Goal: Task Accomplishment & Management: Manage account settings

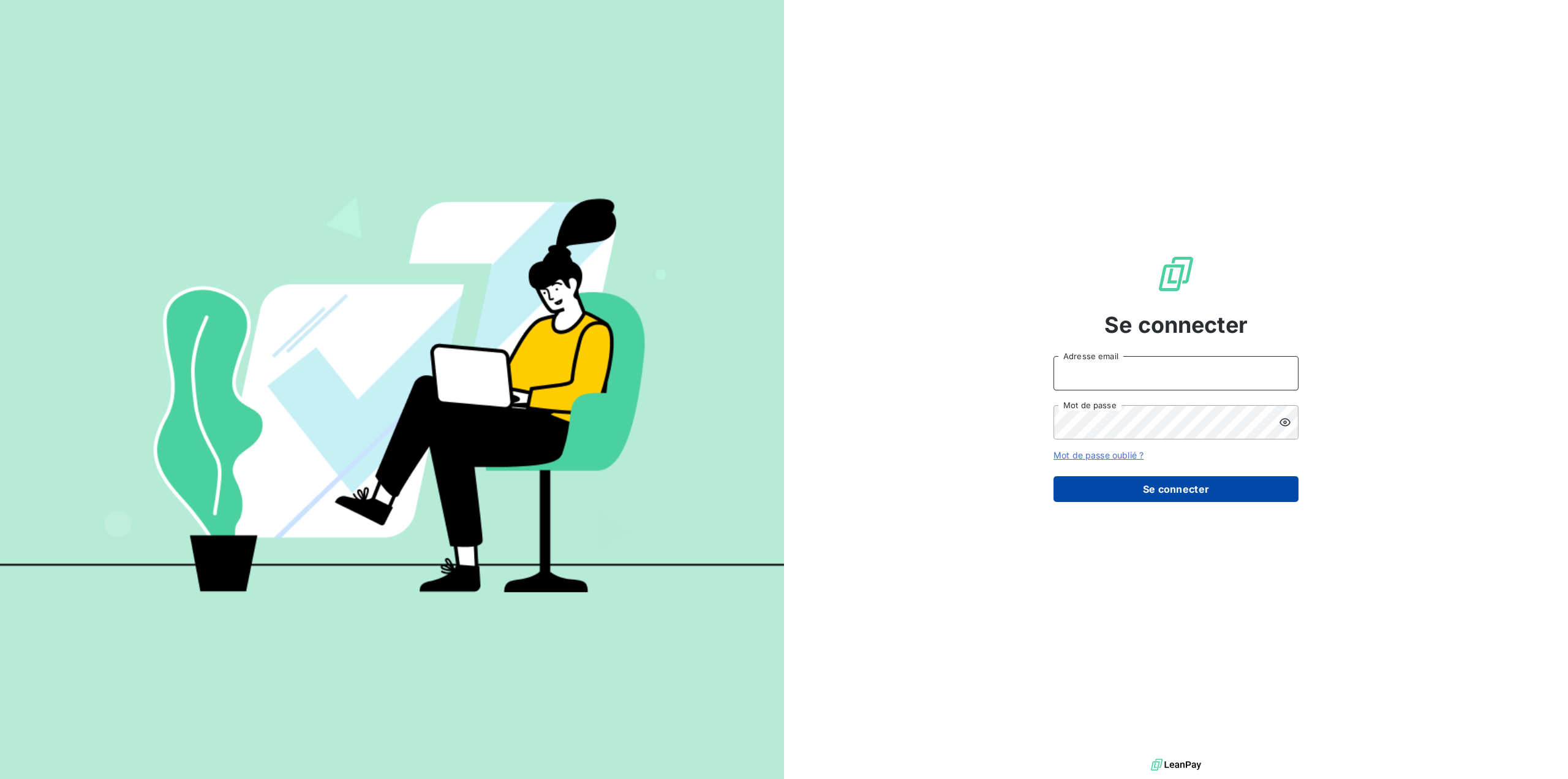
type input "[EMAIL_ADDRESS][DOMAIN_NAME]"
click at [1166, 487] on button "Se connecter" at bounding box center [1176, 489] width 245 height 26
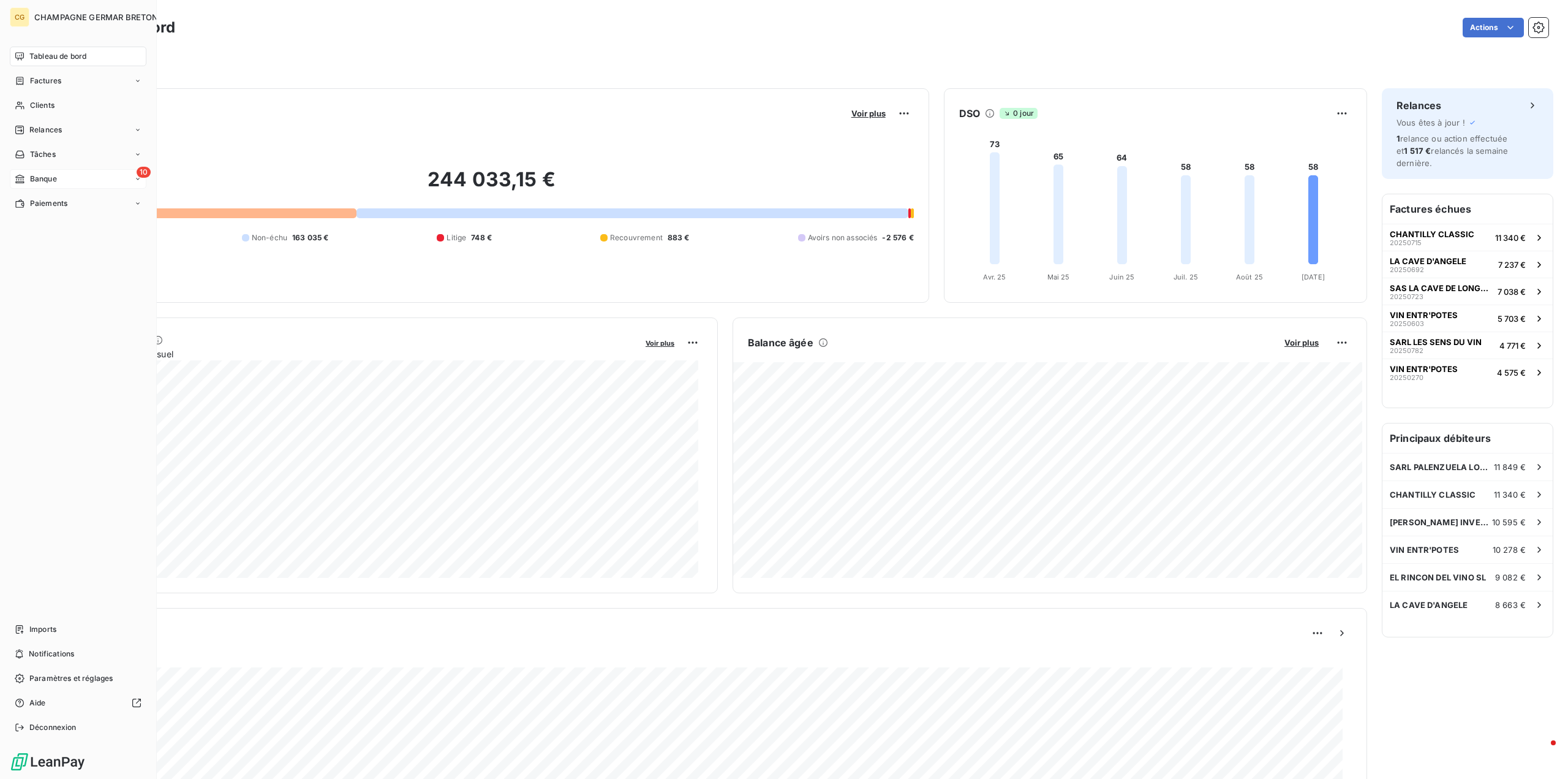
click at [41, 174] on span "Banque" at bounding box center [43, 179] width 27 height 11
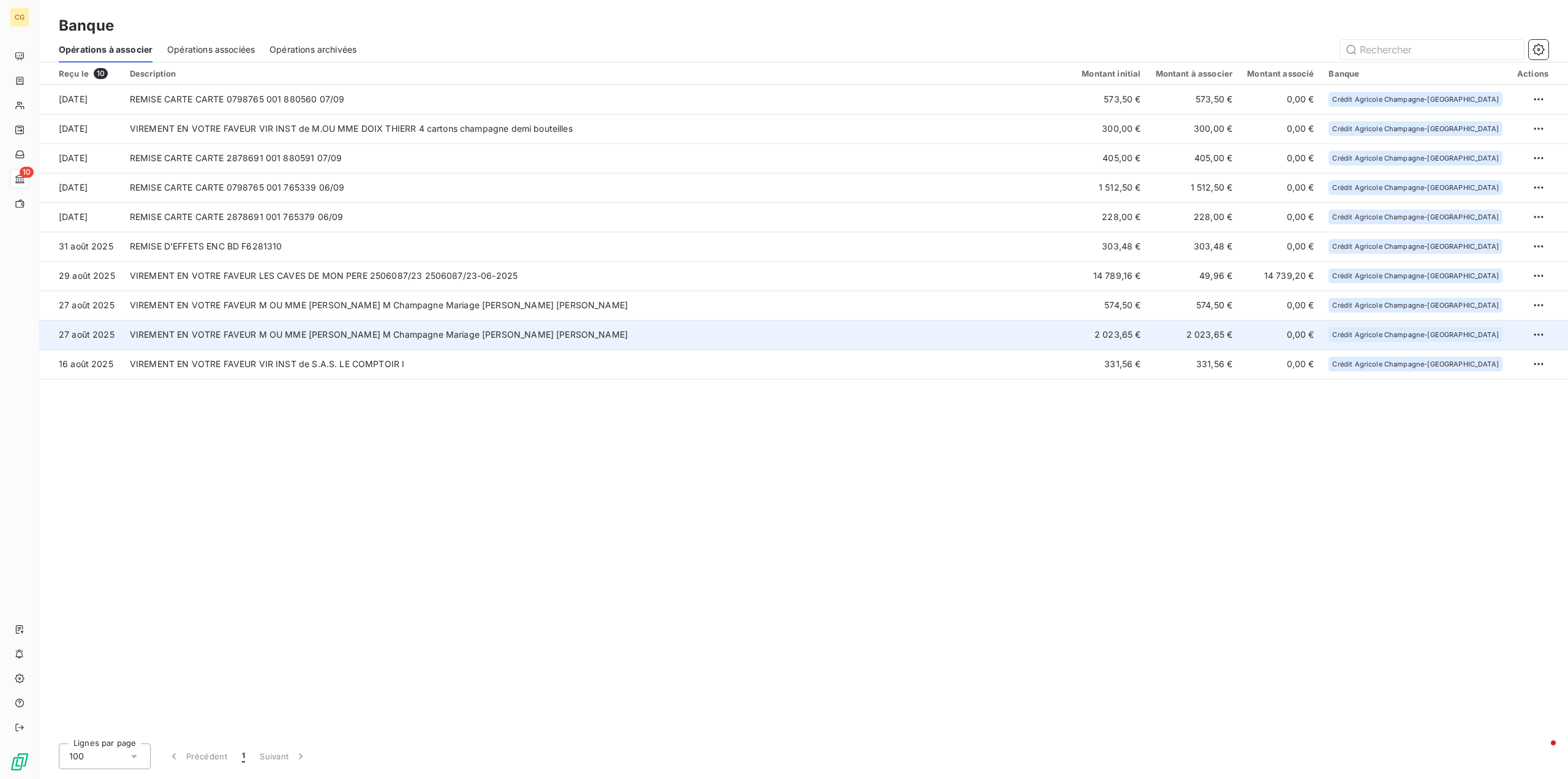
click at [633, 332] on td "VIREMENT EN VOTRE FAVEUR M OU MME [PERSON_NAME] M Champagne Mariage [PERSON_NAM…" at bounding box center [598, 335] width 952 height 30
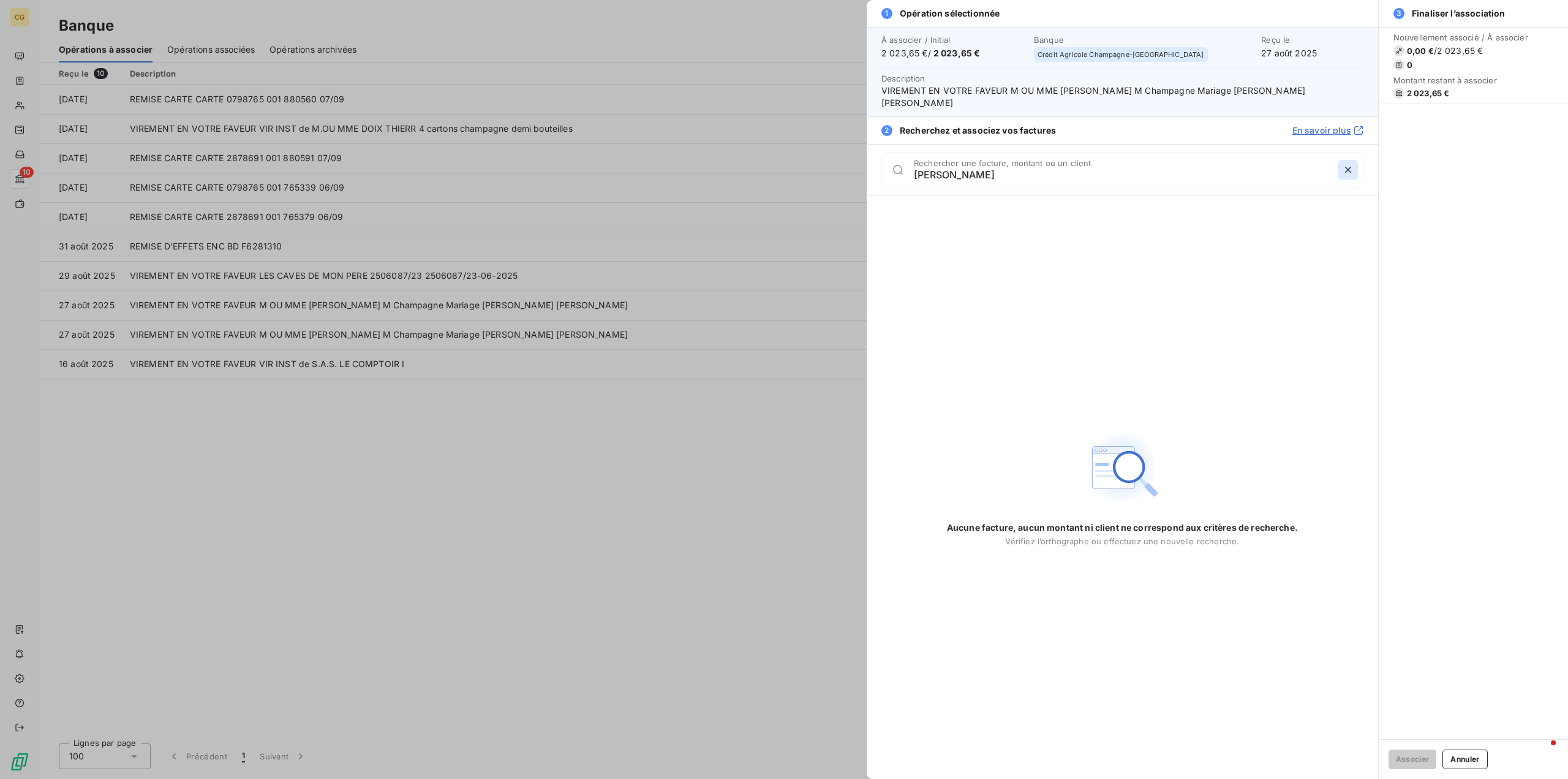
type input "[PERSON_NAME]"
click at [1352, 169] on icon "button" at bounding box center [1348, 169] width 13 height 13
click at [1487, 760] on button "Annuler" at bounding box center [1465, 759] width 45 height 19
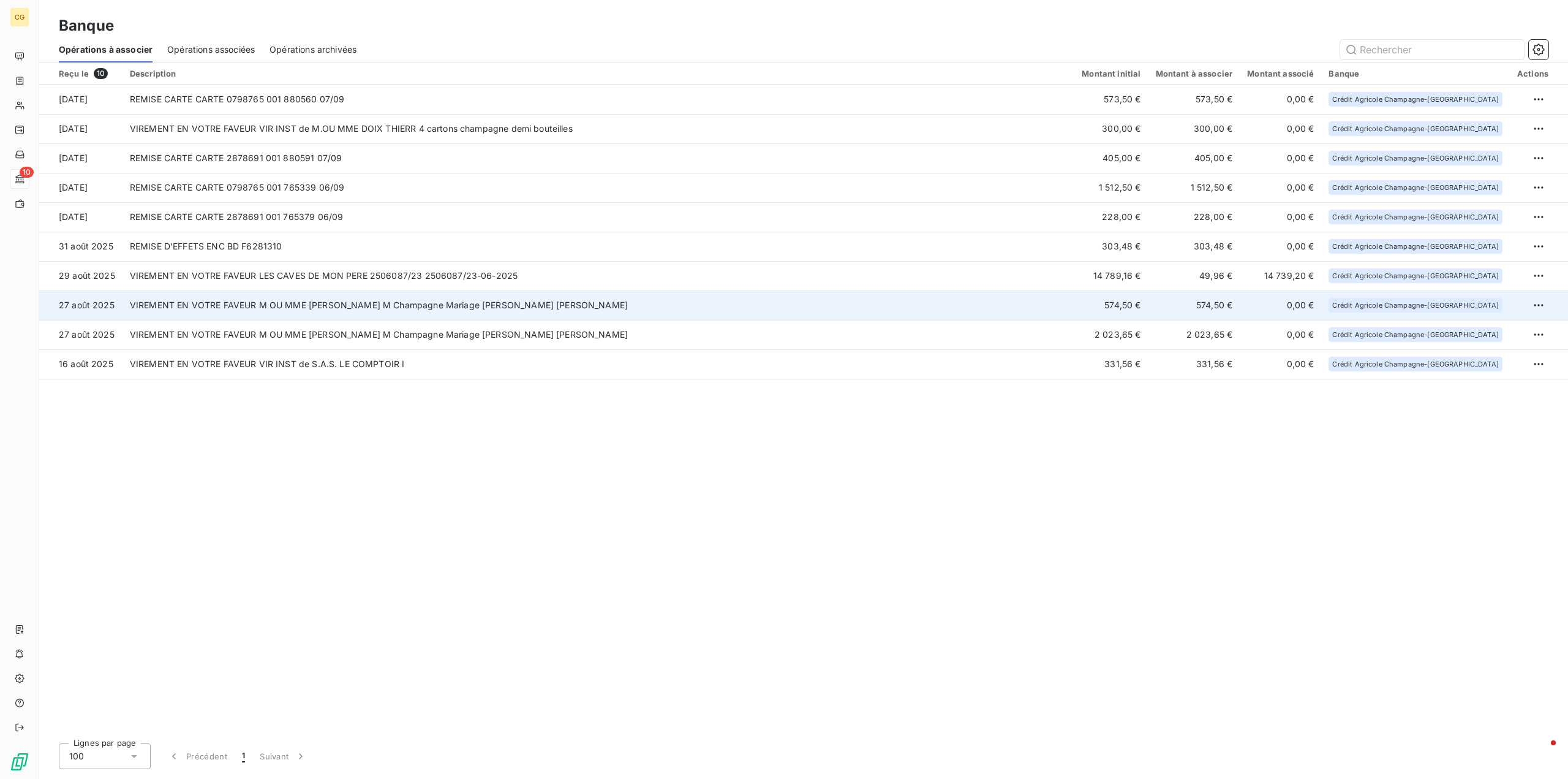
click at [366, 307] on td "VIREMENT EN VOTRE FAVEUR M OU MME [PERSON_NAME] M Champagne Mariage [PERSON_NAM…" at bounding box center [598, 305] width 952 height 30
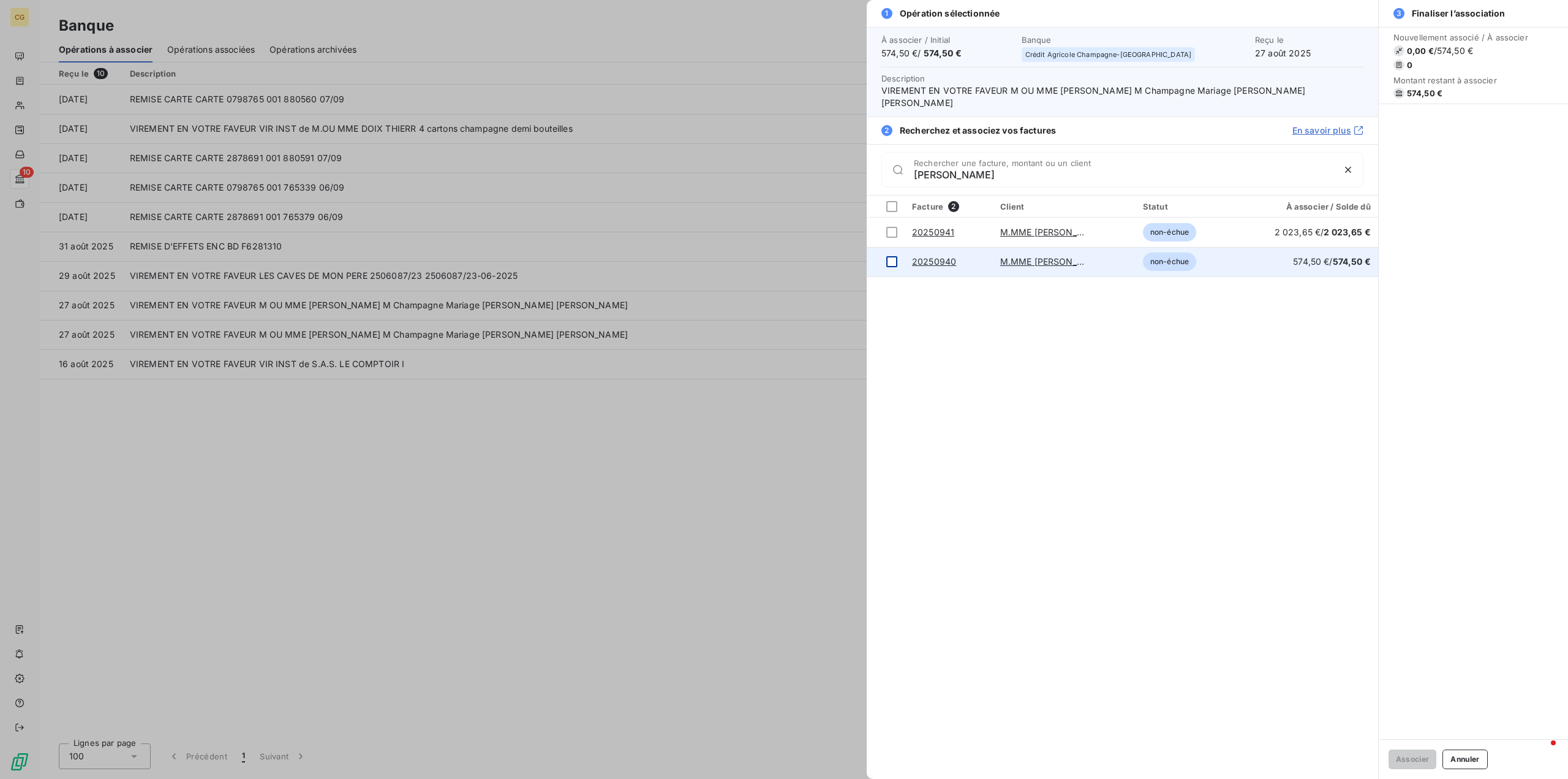
type input "[PERSON_NAME]"
click at [890, 264] on div at bounding box center [892, 261] width 11 height 11
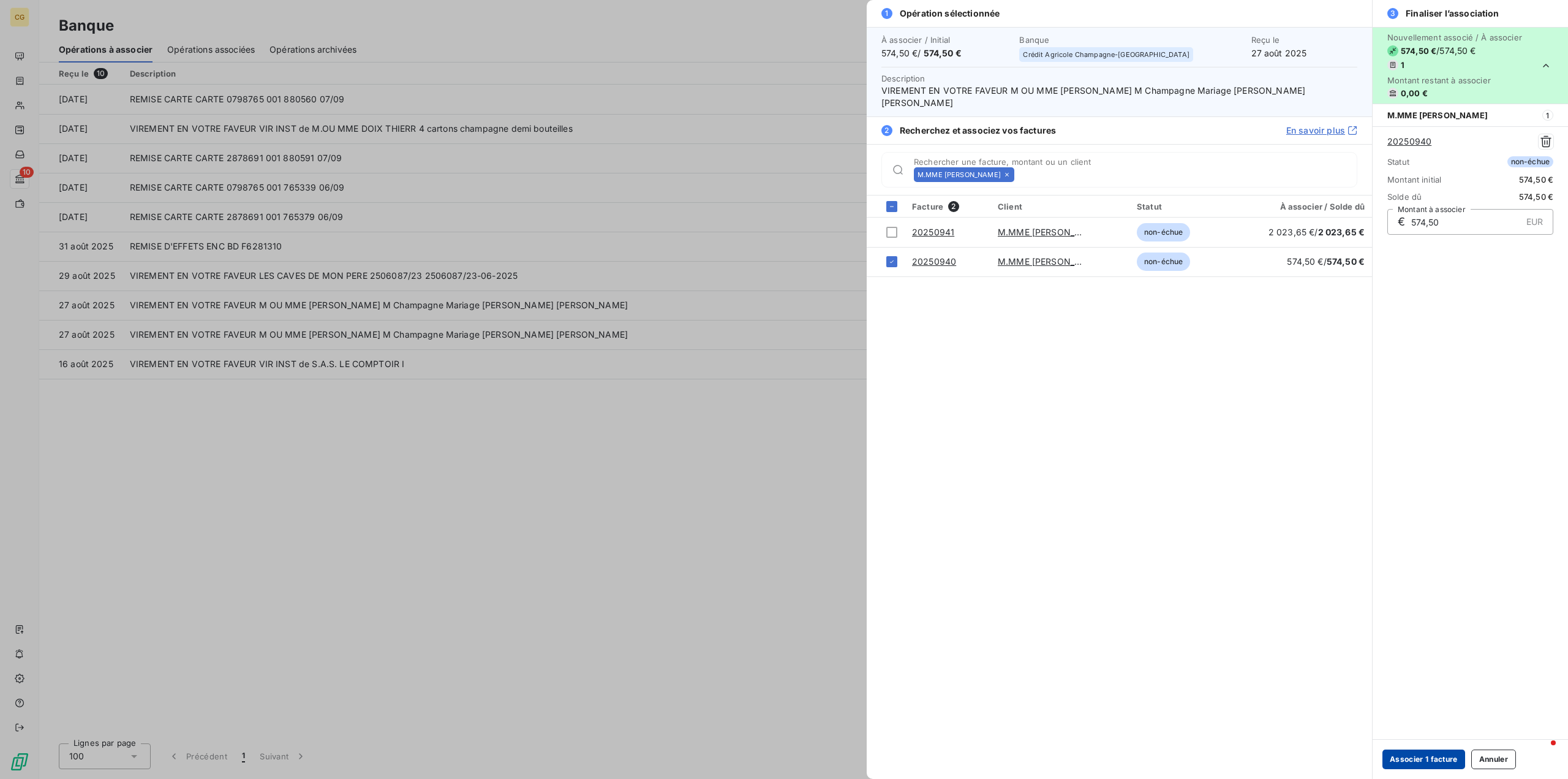
click at [1395, 755] on button "Associer 1 facture" at bounding box center [1423, 759] width 82 height 19
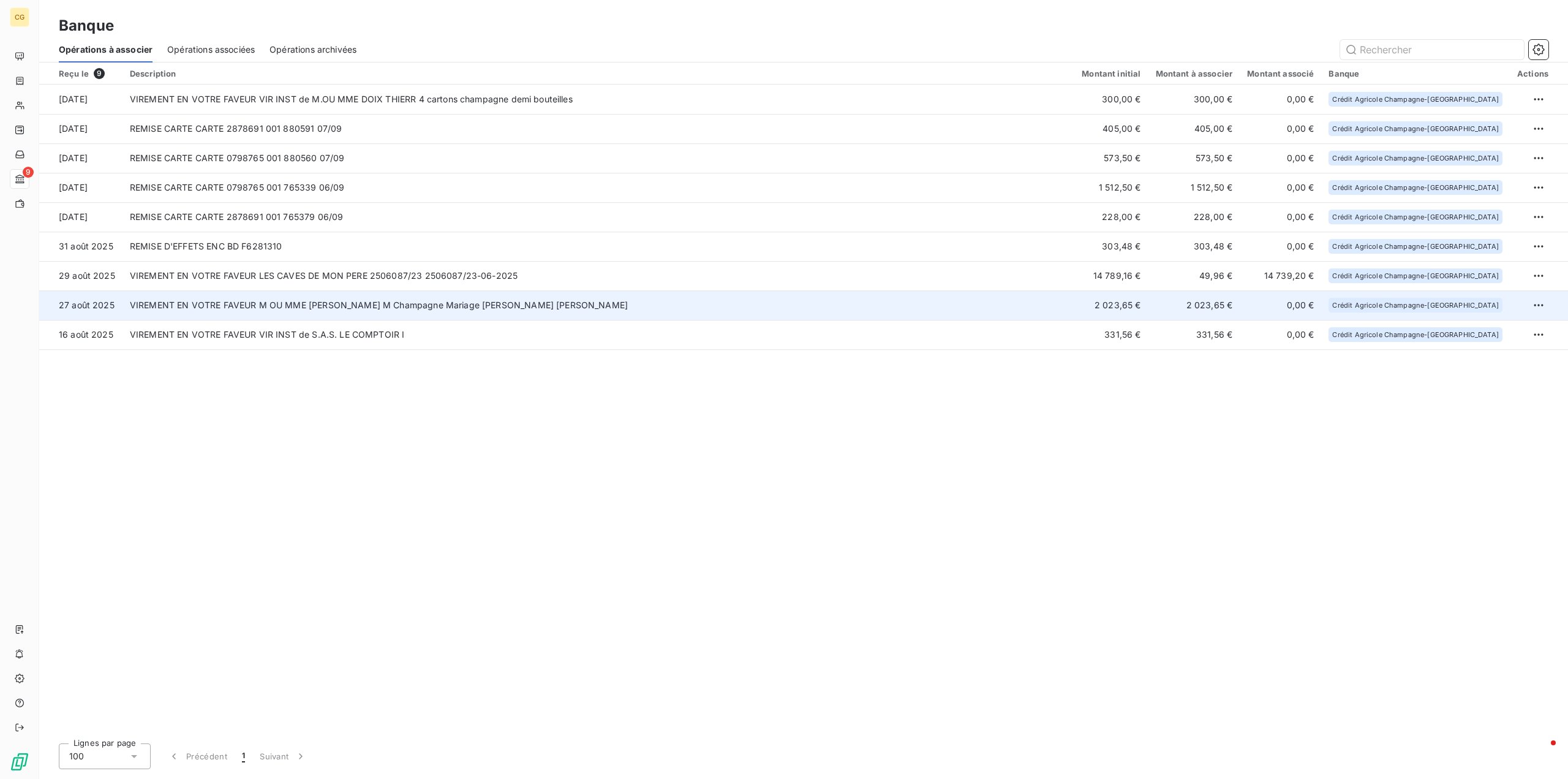
click at [918, 308] on td "VIREMENT EN VOTRE FAVEUR M OU MME [PERSON_NAME] M Champagne Mariage [PERSON_NAM…" at bounding box center [598, 305] width 952 height 30
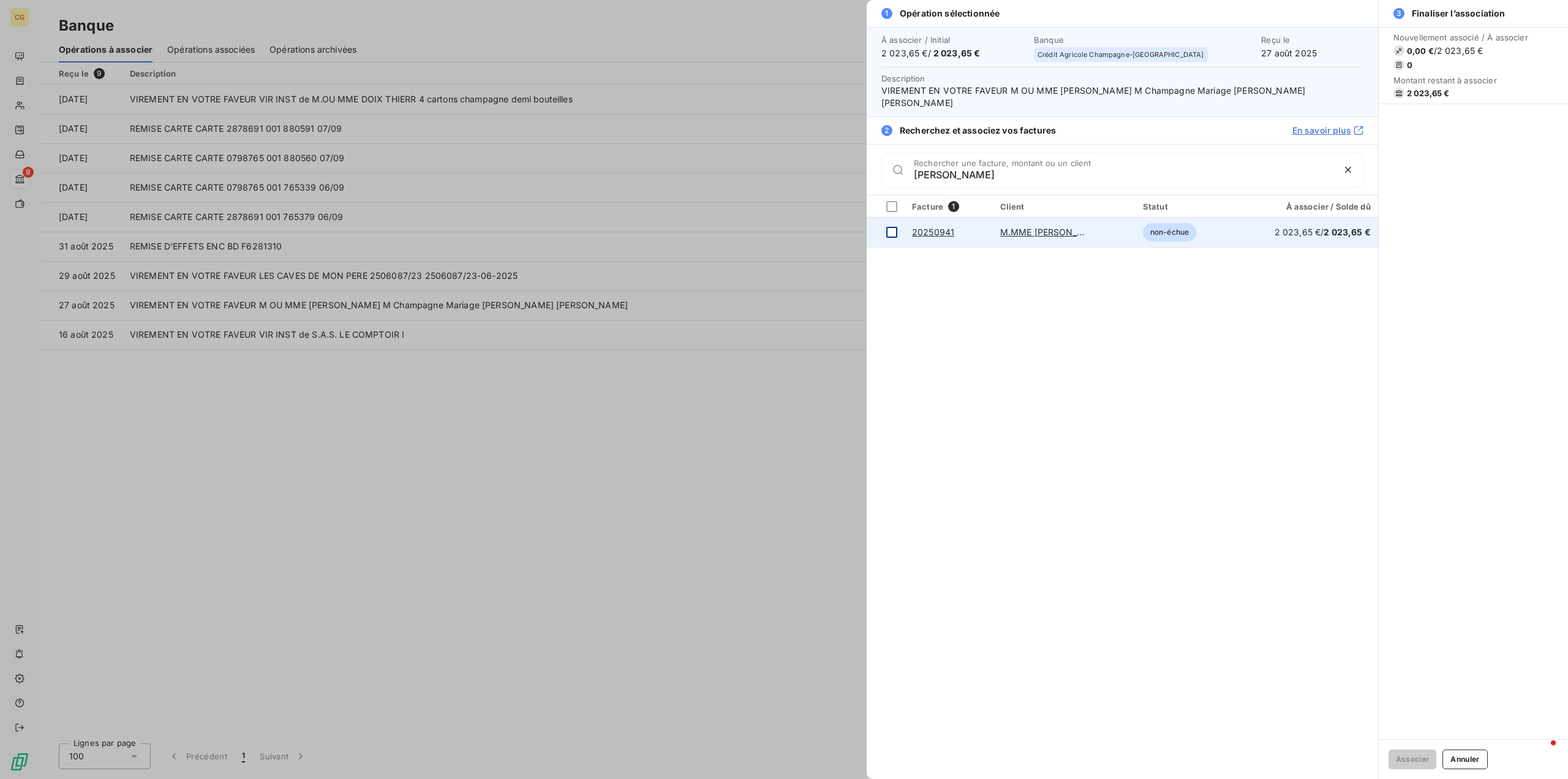
type input "[PERSON_NAME]"
click at [895, 230] on div at bounding box center [892, 232] width 11 height 11
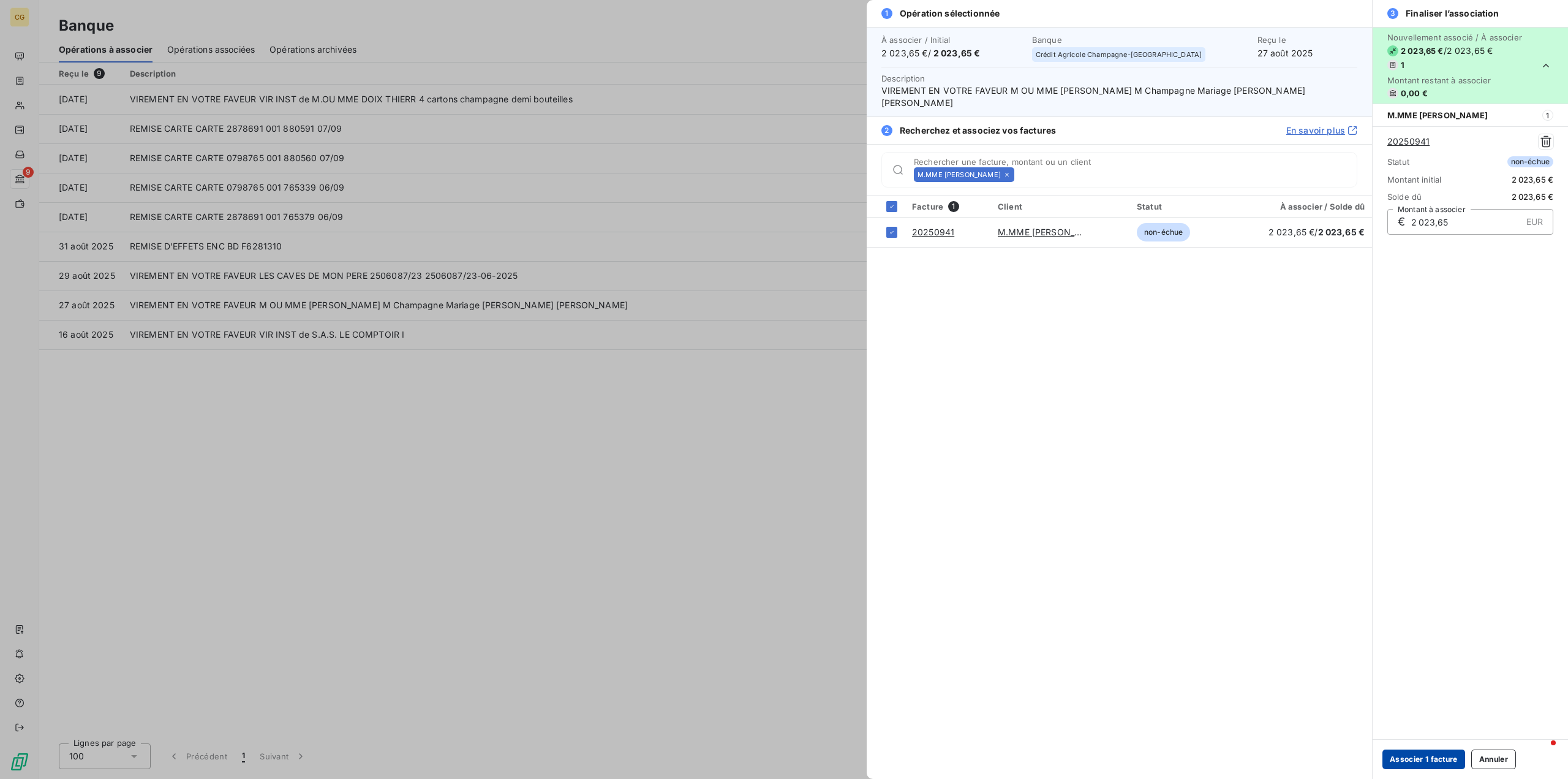
click at [1420, 761] on button "Associer 1 facture" at bounding box center [1423, 759] width 82 height 19
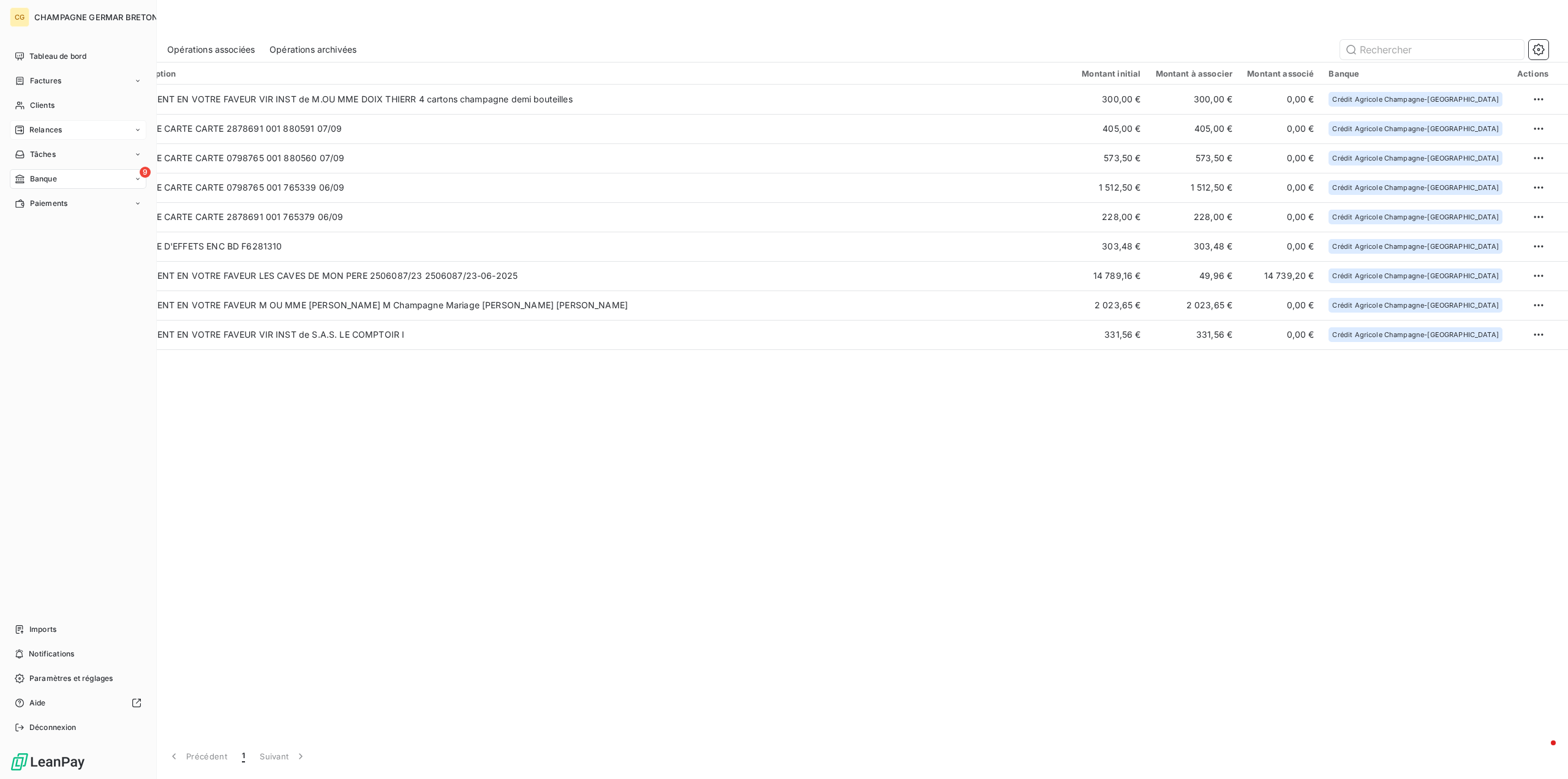
click at [51, 128] on span "Relances" at bounding box center [46, 130] width 33 height 11
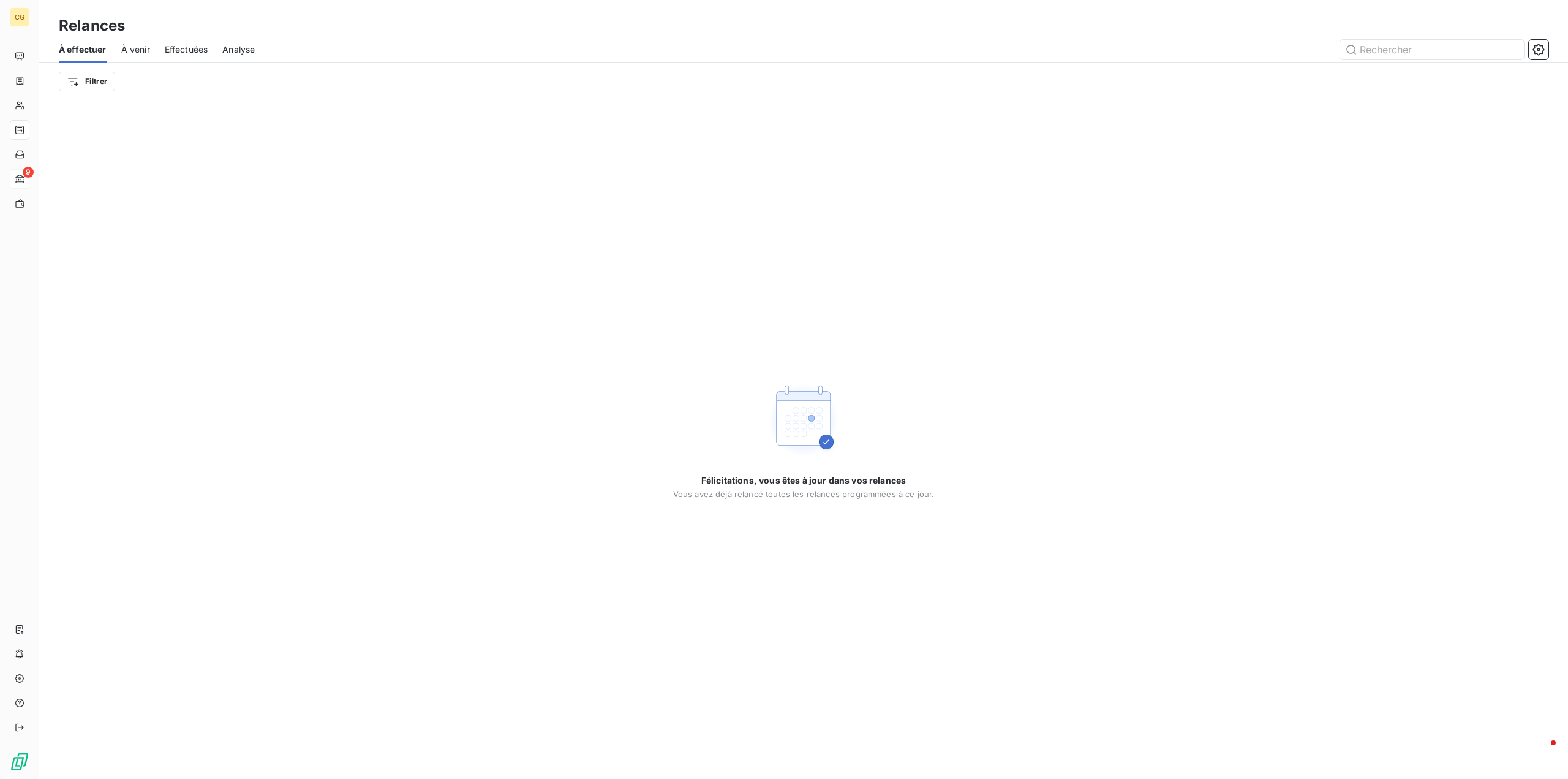
click at [135, 50] on span "À venir" at bounding box center [136, 50] width 29 height 13
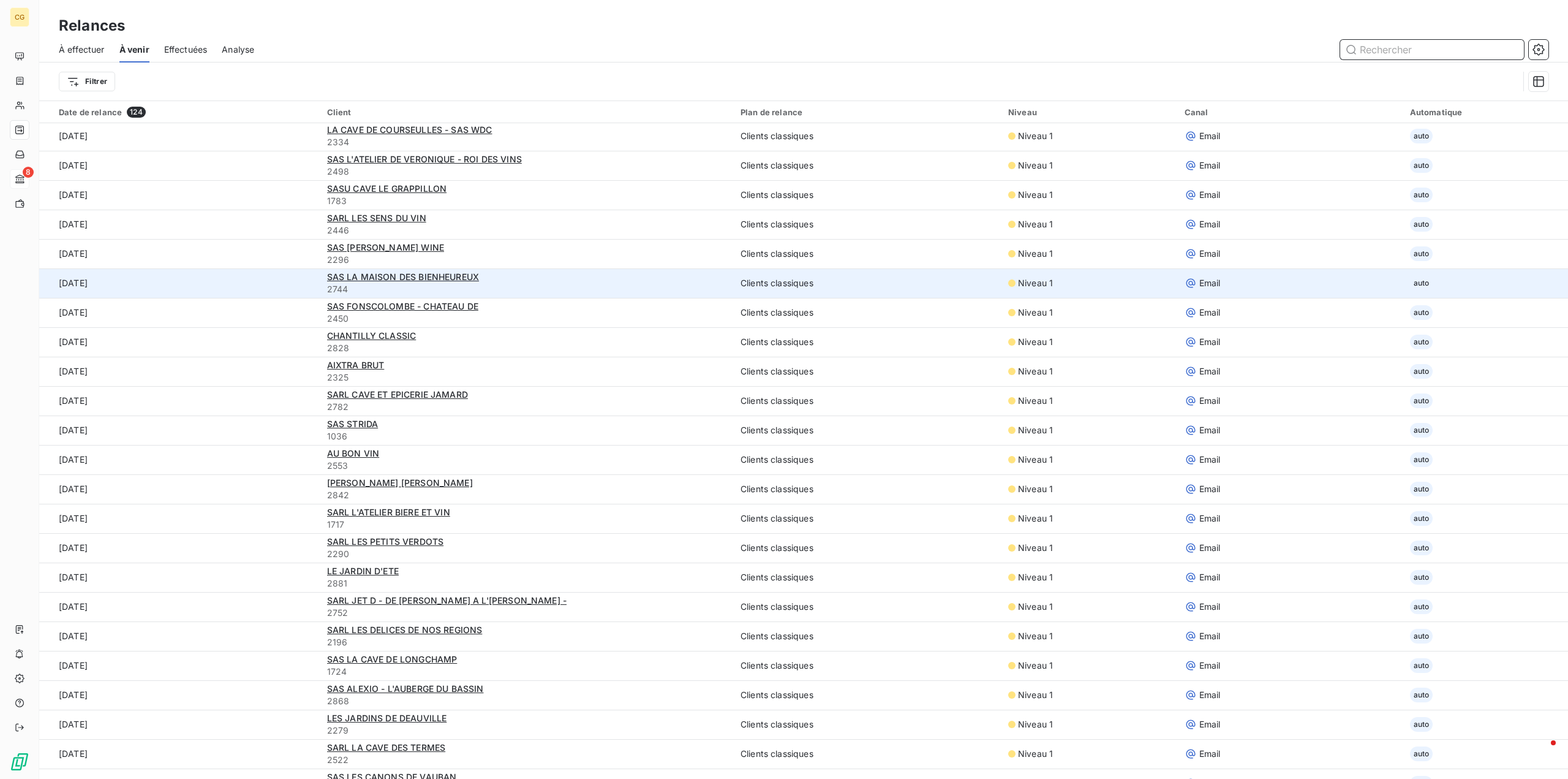
scroll to position [245, 0]
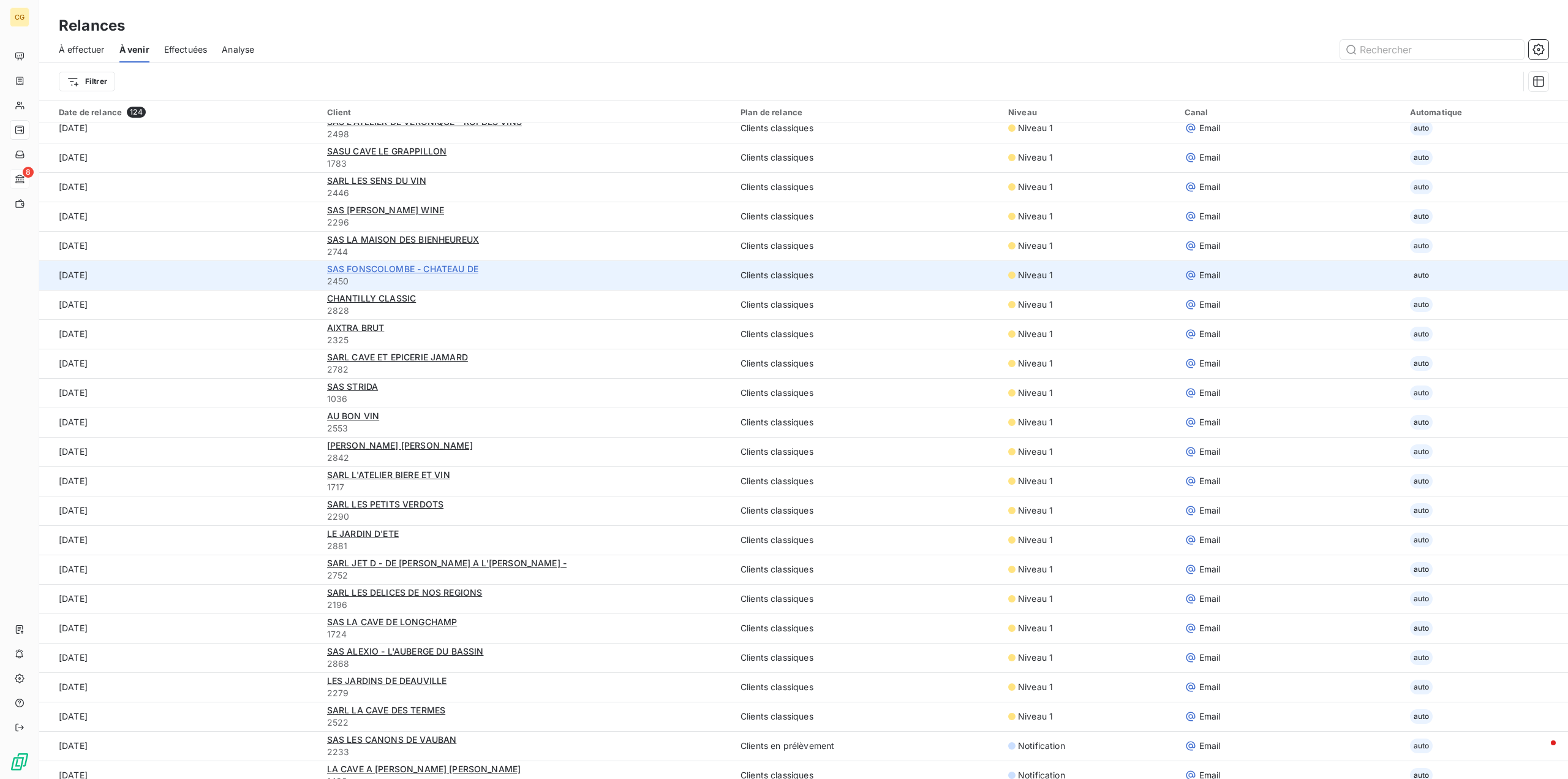
click at [417, 269] on span "SAS FONSCOLOMBE - CHATEAU DE" at bounding box center [403, 269] width 151 height 10
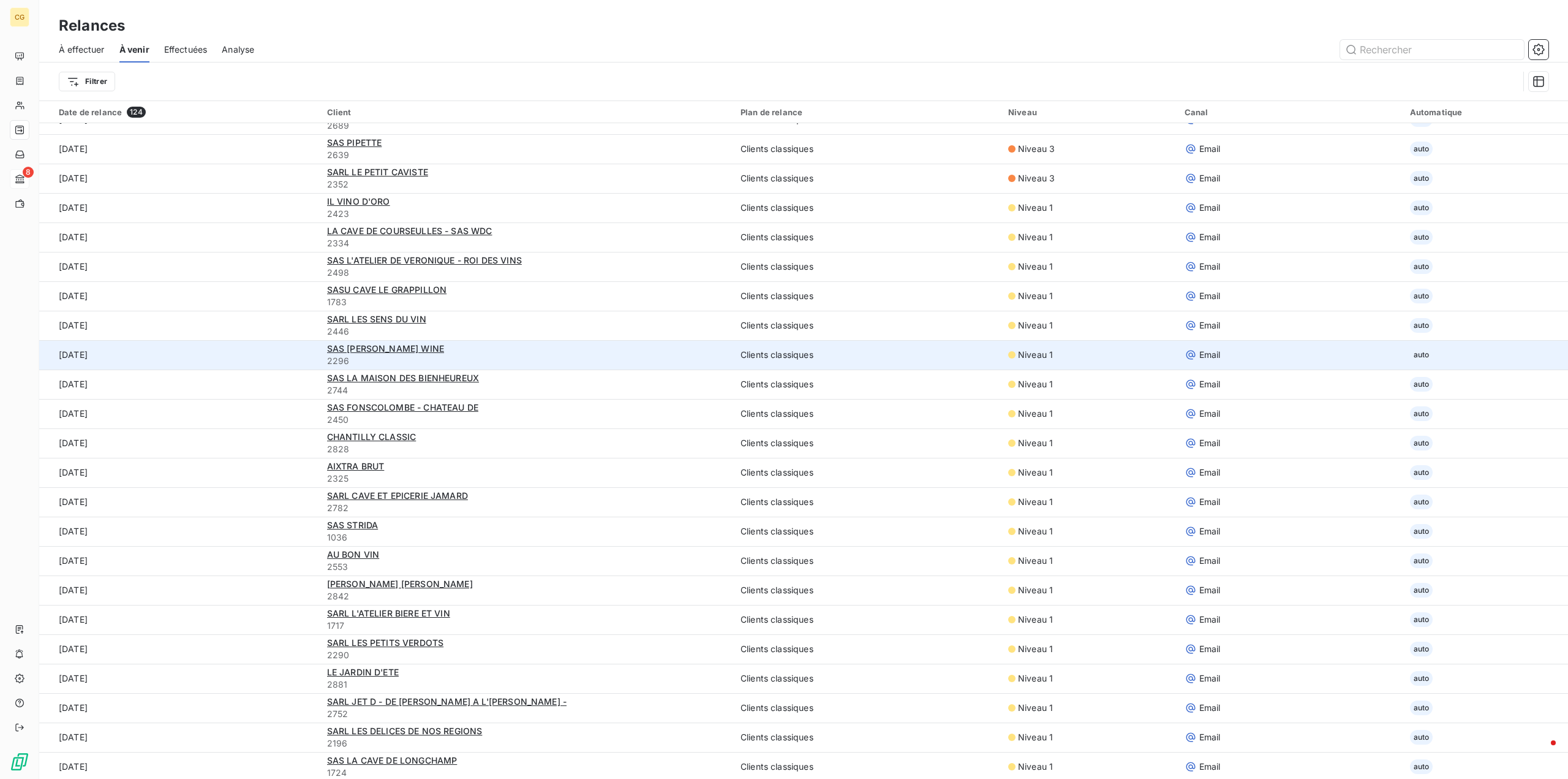
scroll to position [122, 0]
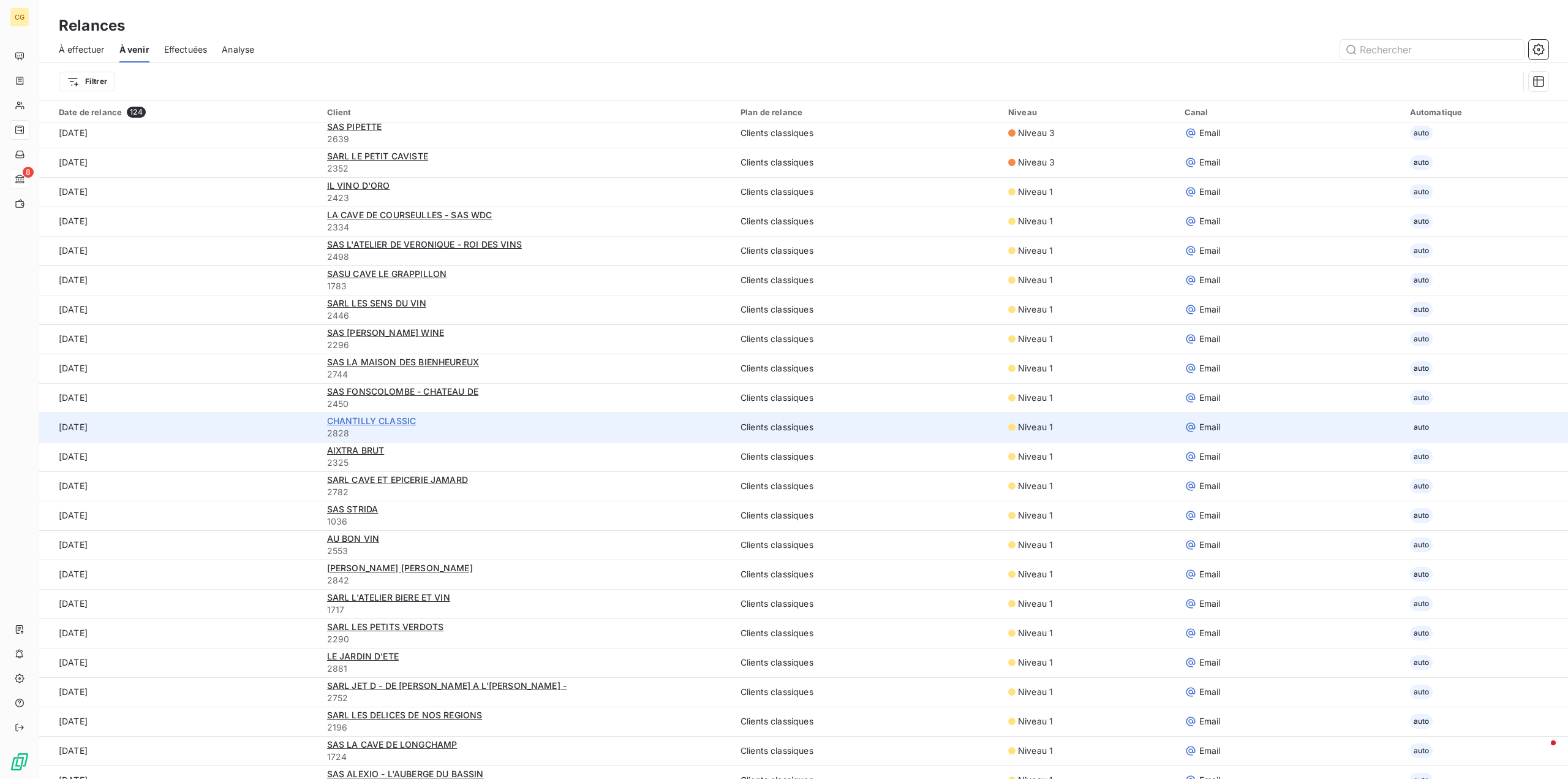
click at [386, 421] on span "CHANTILLY CLASSIC" at bounding box center [372, 421] width 90 height 10
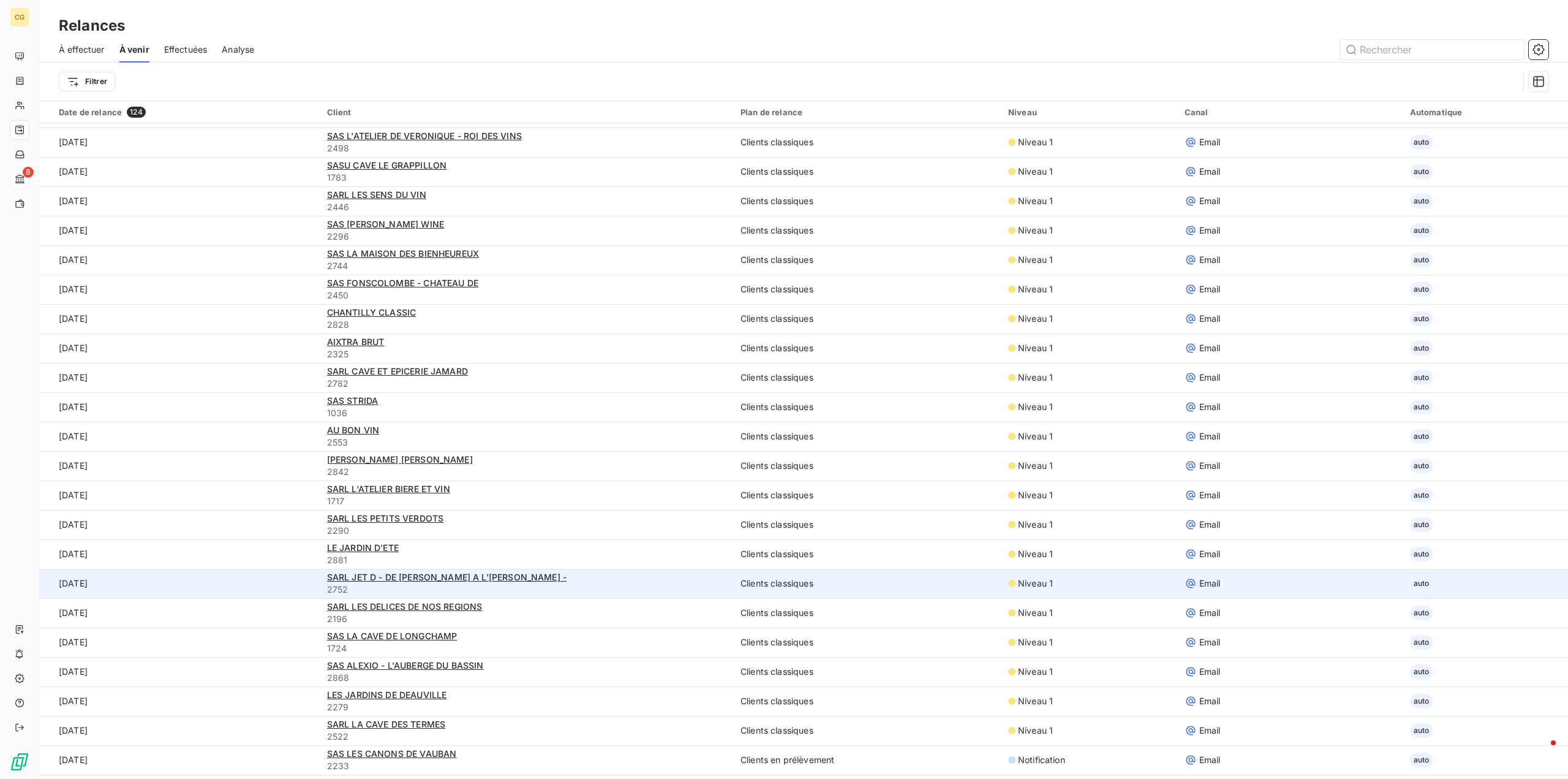
scroll to position [245, 0]
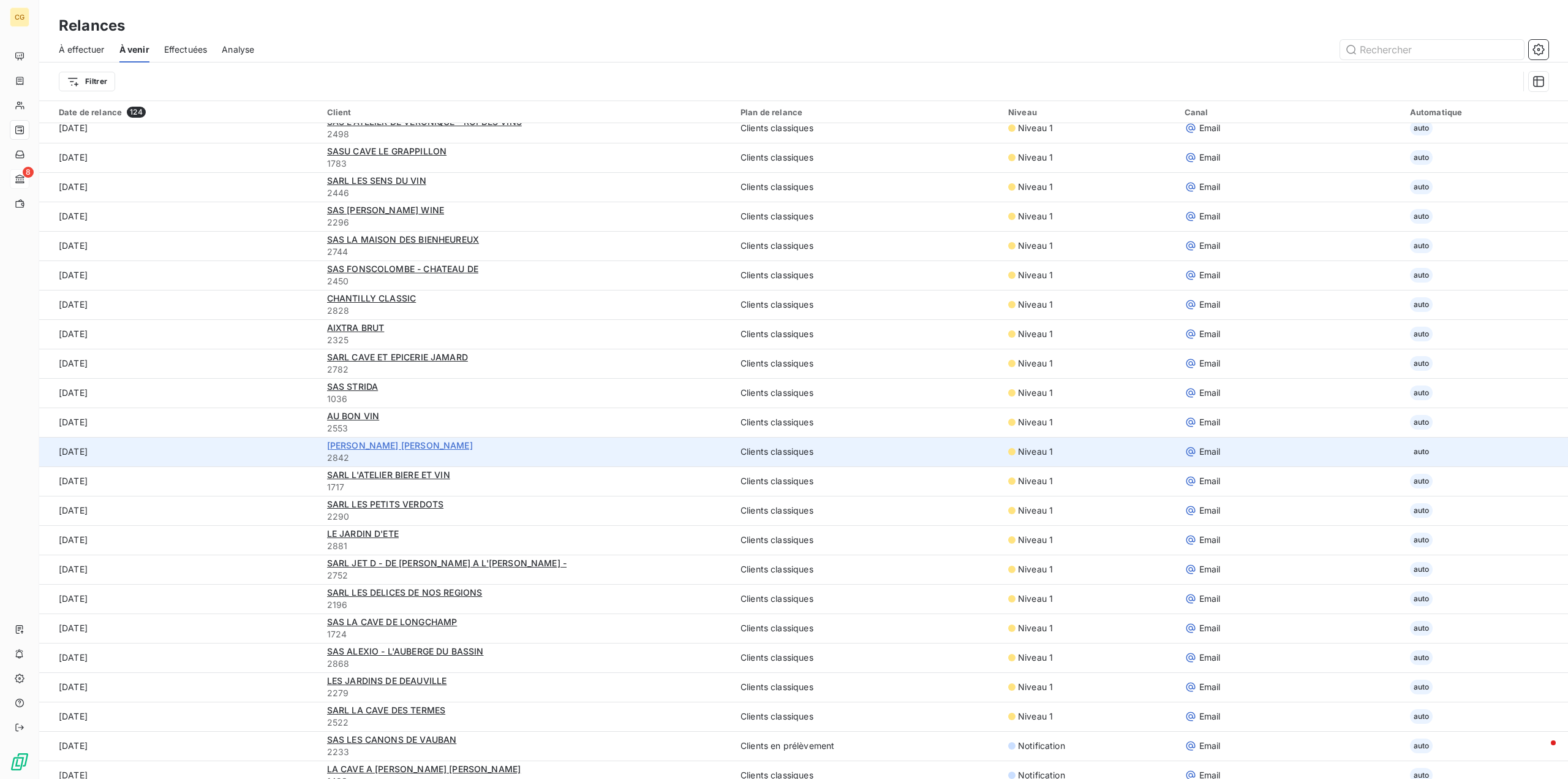
click at [375, 444] on span "[PERSON_NAME] [PERSON_NAME]" at bounding box center [400, 445] width 146 height 10
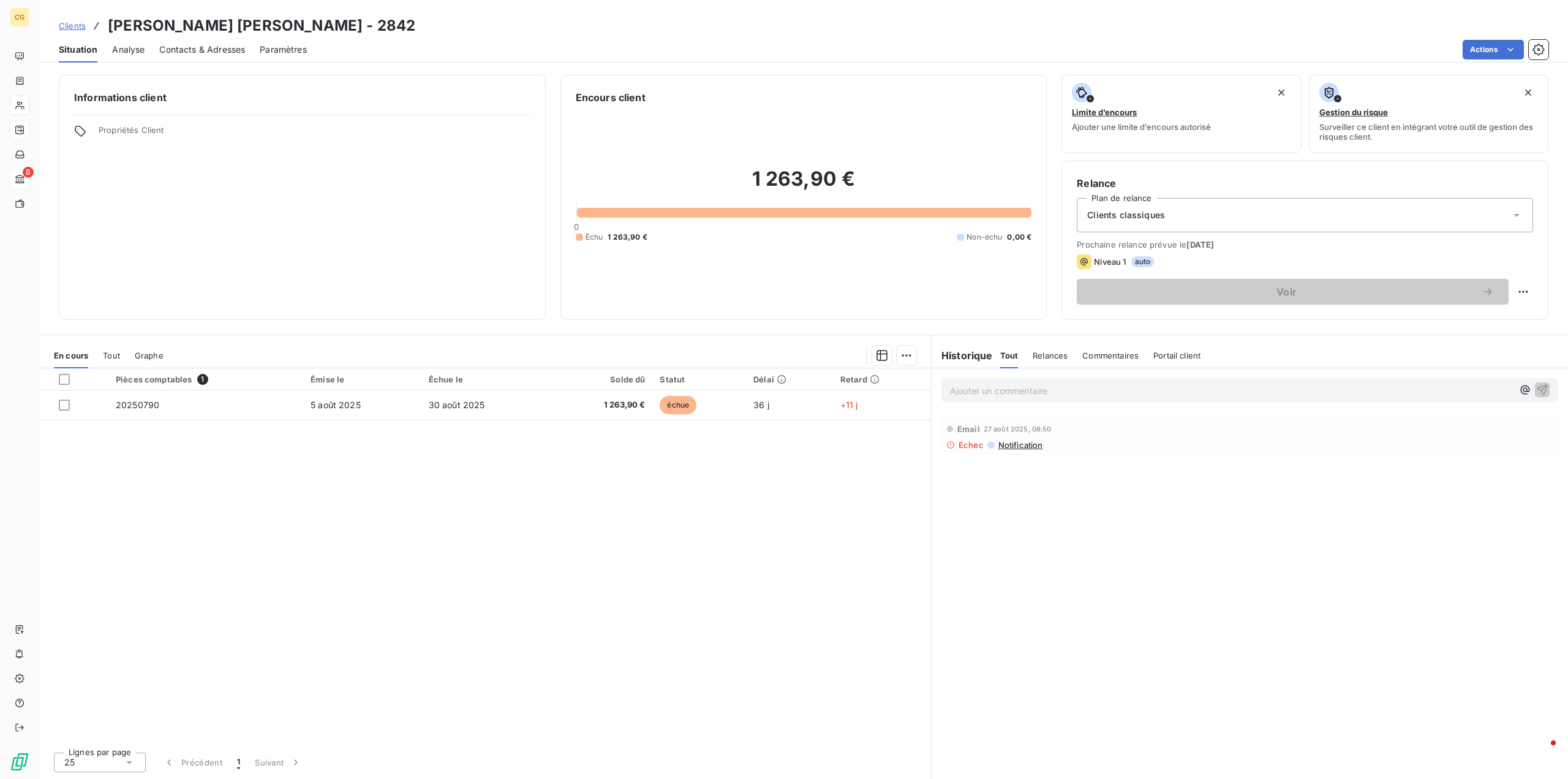
click at [207, 51] on span "Contacts & Adresses" at bounding box center [202, 50] width 86 height 13
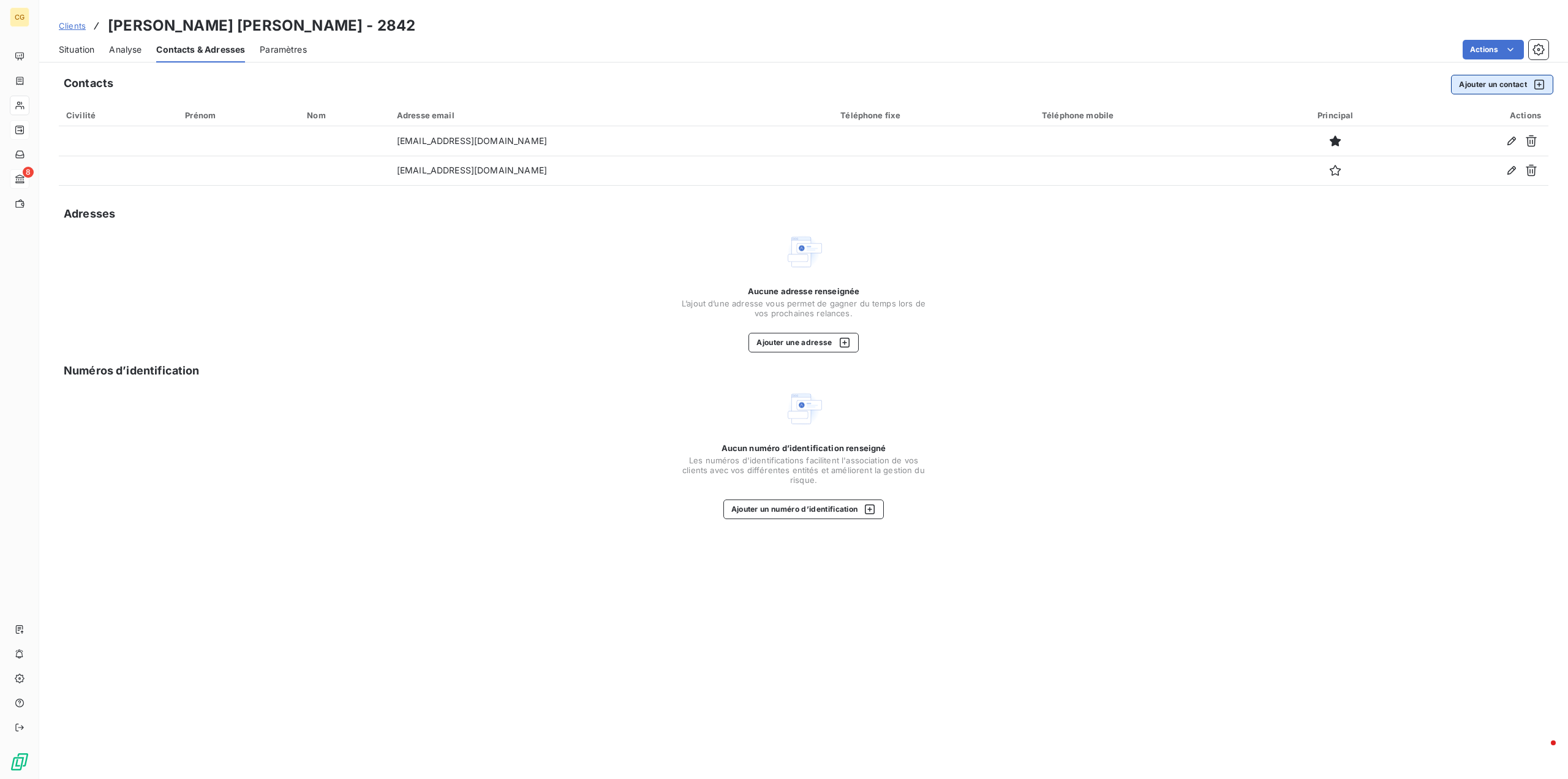
click at [1510, 86] on button "Ajouter un contact" at bounding box center [1502, 85] width 102 height 19
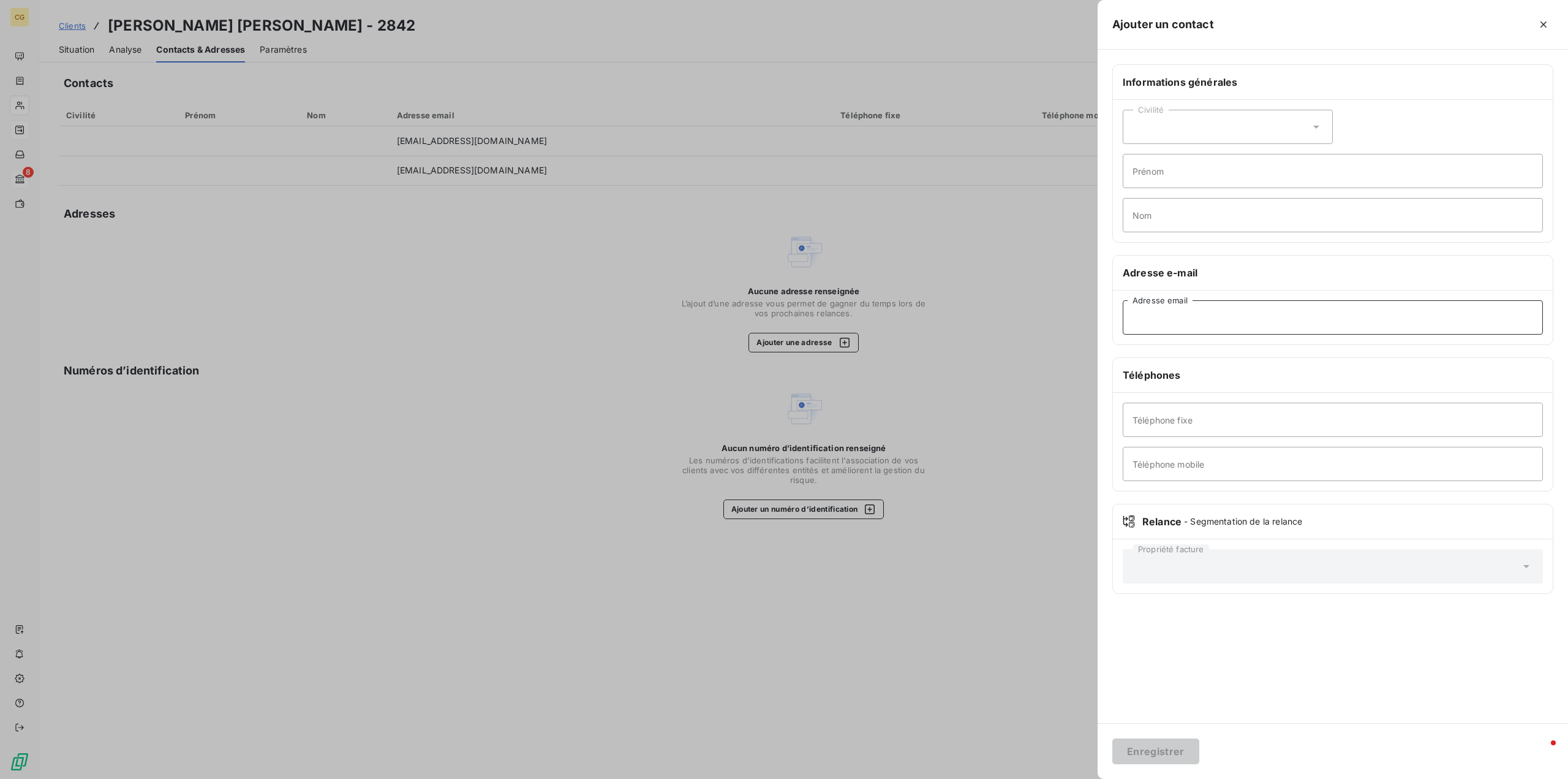
paste input "[EMAIL_ADDRESS][DOMAIN_NAME]"
type input "[EMAIL_ADDRESS][DOMAIN_NAME]"
click at [1165, 752] on button "Enregistrer" at bounding box center [1156, 751] width 87 height 26
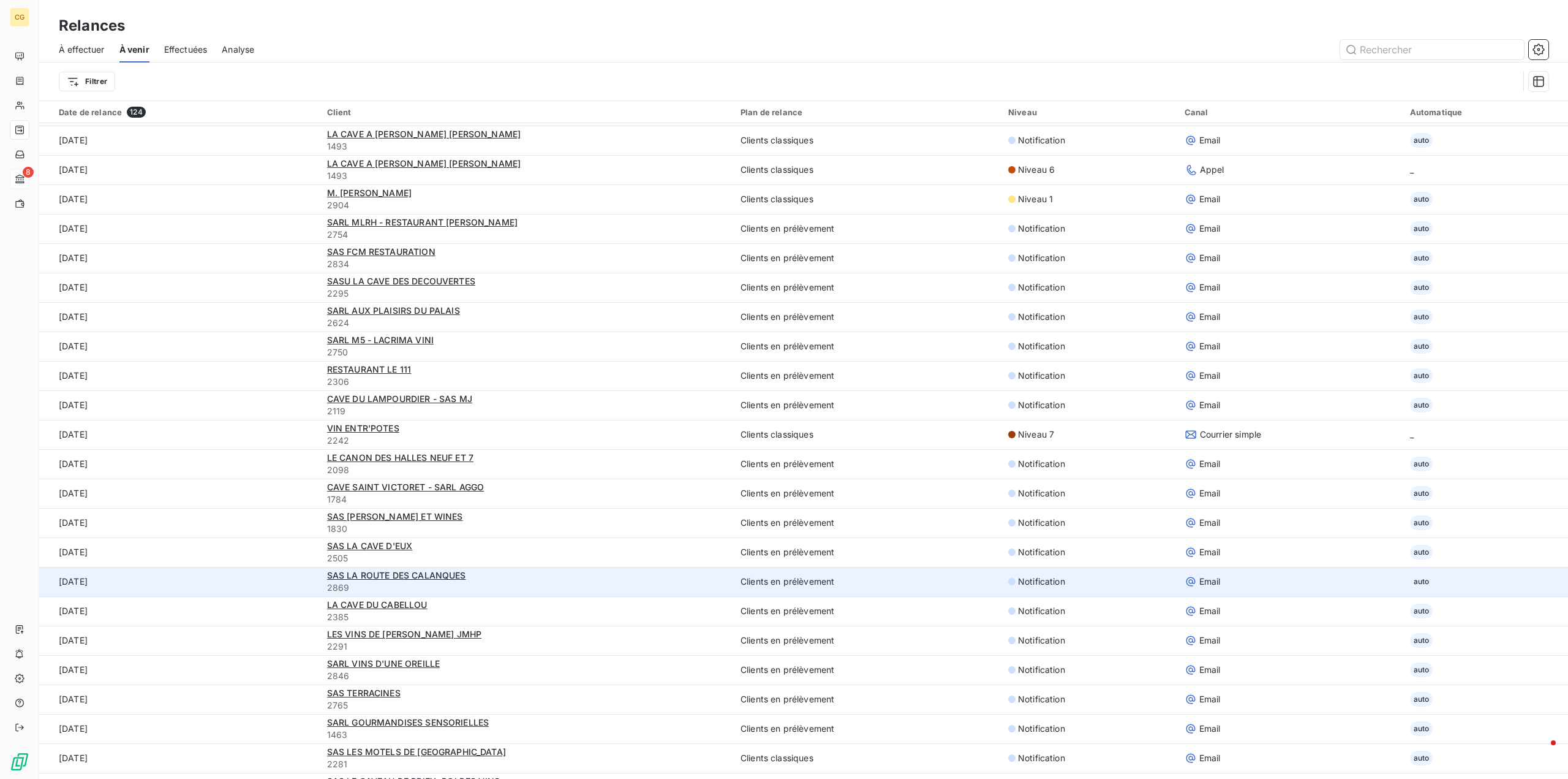
scroll to position [858, 0]
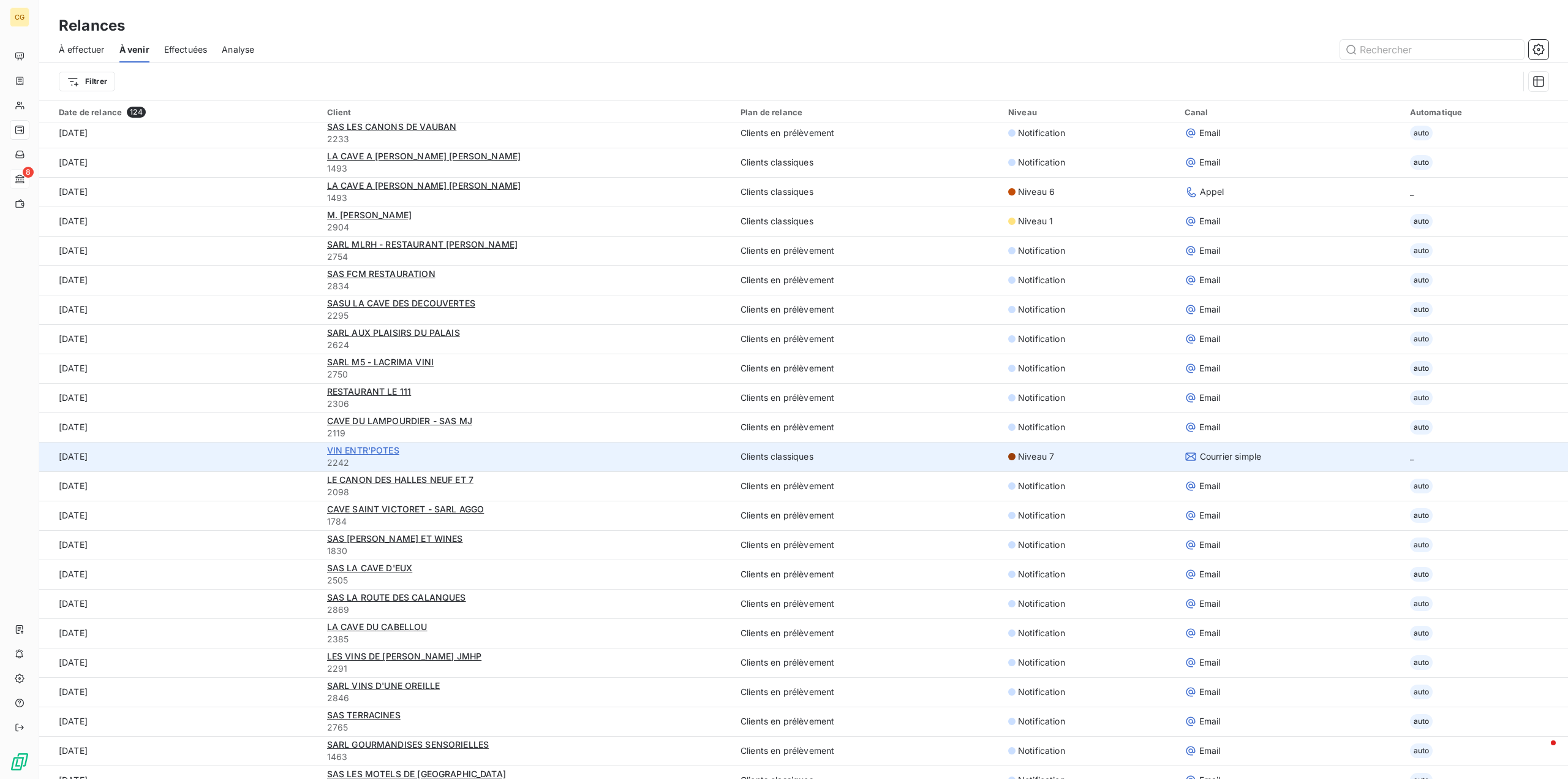
click at [378, 447] on span "VIN ENTR'POTES" at bounding box center [363, 450] width 72 height 10
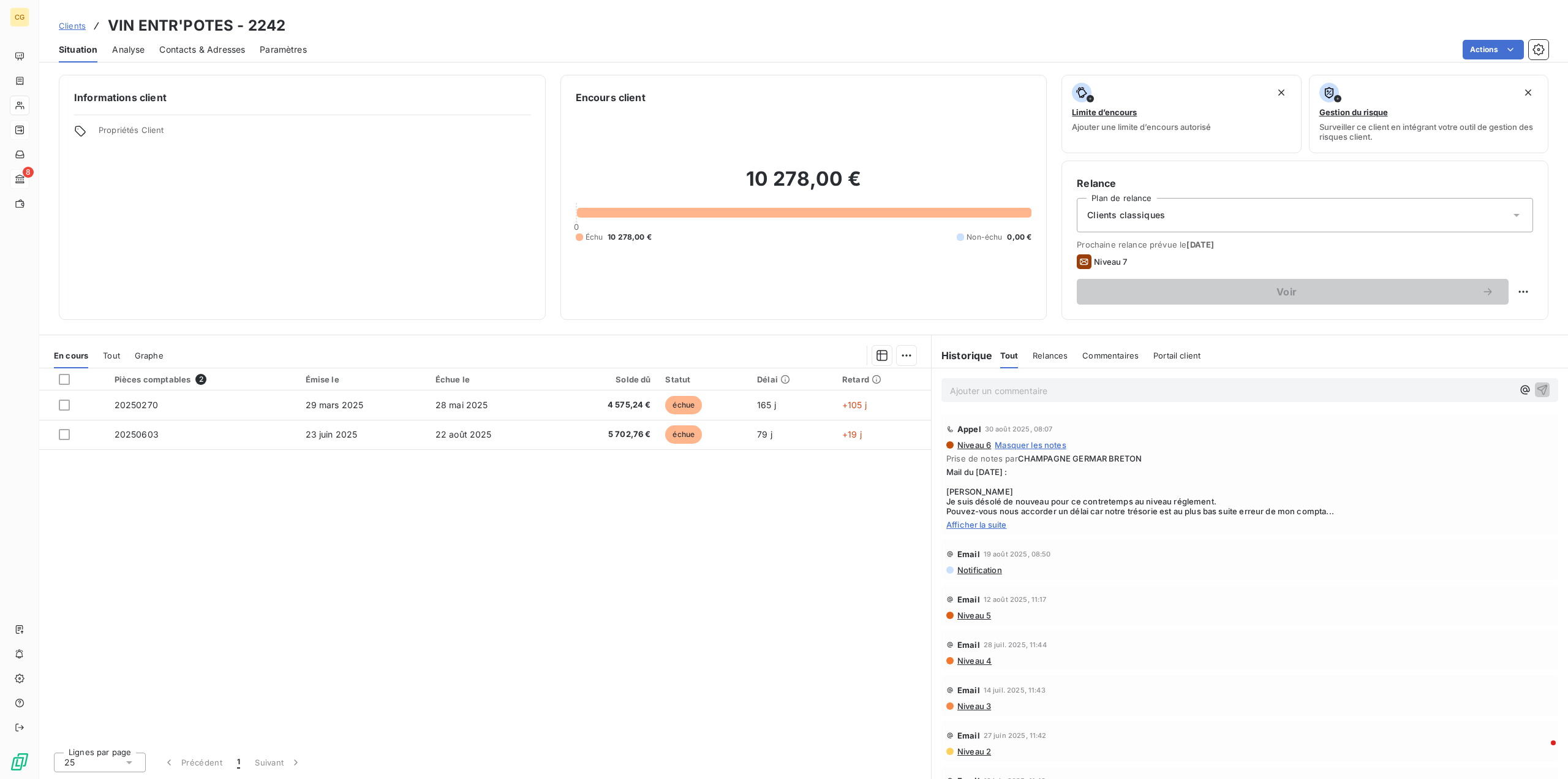
click at [972, 525] on span "Afficher la suite" at bounding box center [1250, 524] width 607 height 10
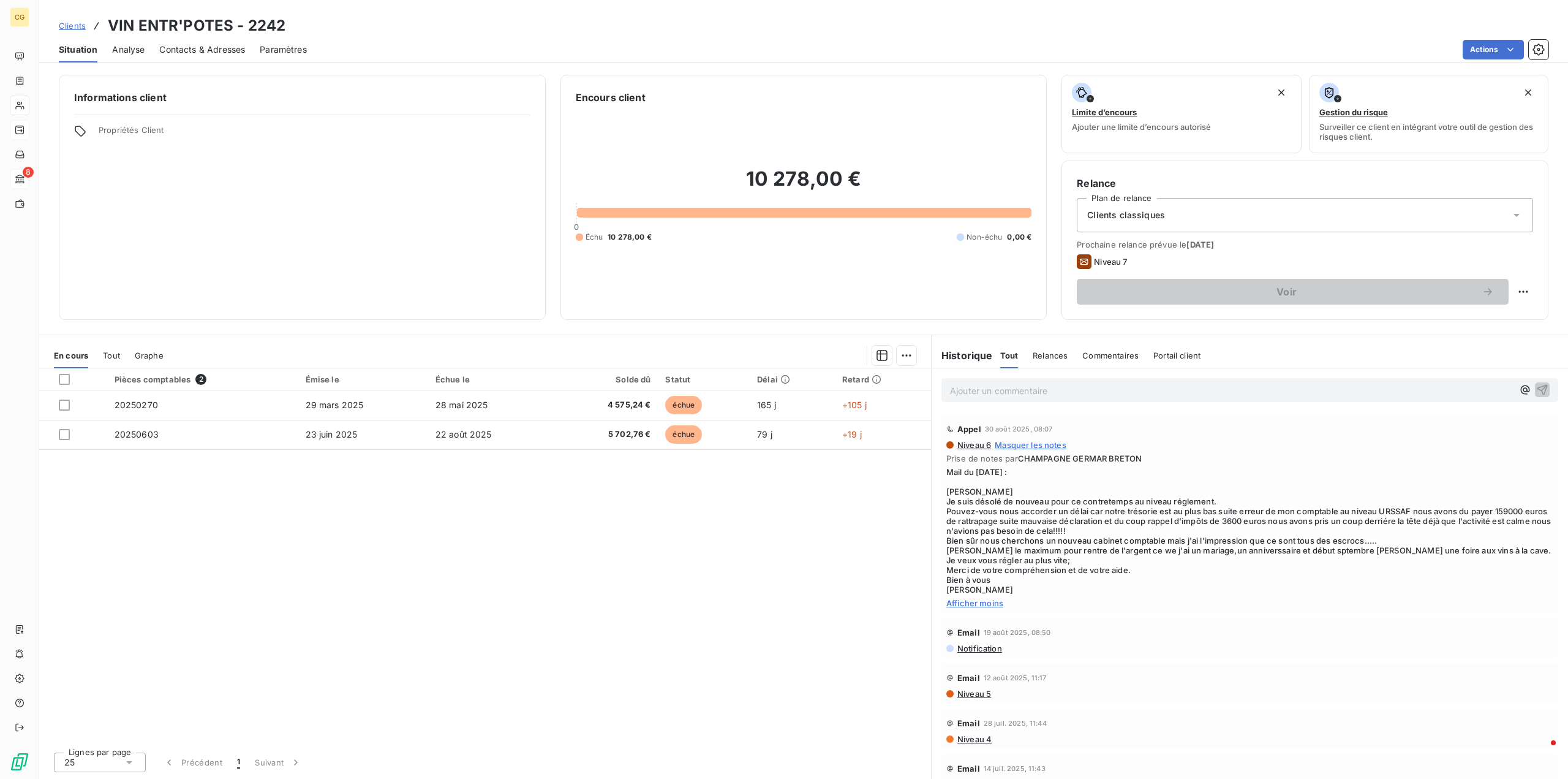
click at [998, 605] on span "Afficher moins" at bounding box center [1250, 602] width 607 height 10
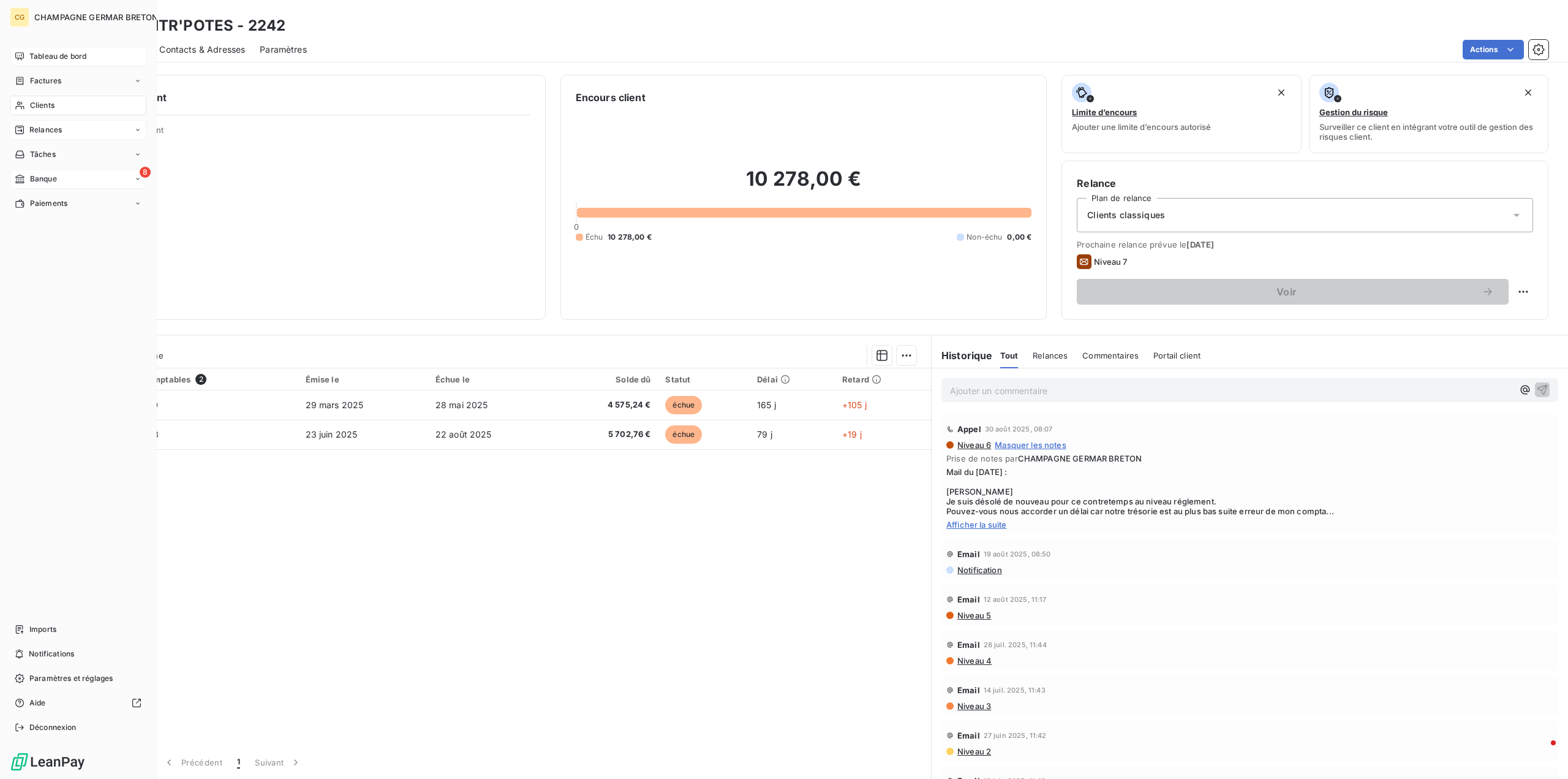
click at [46, 54] on span "Tableau de bord" at bounding box center [58, 56] width 57 height 11
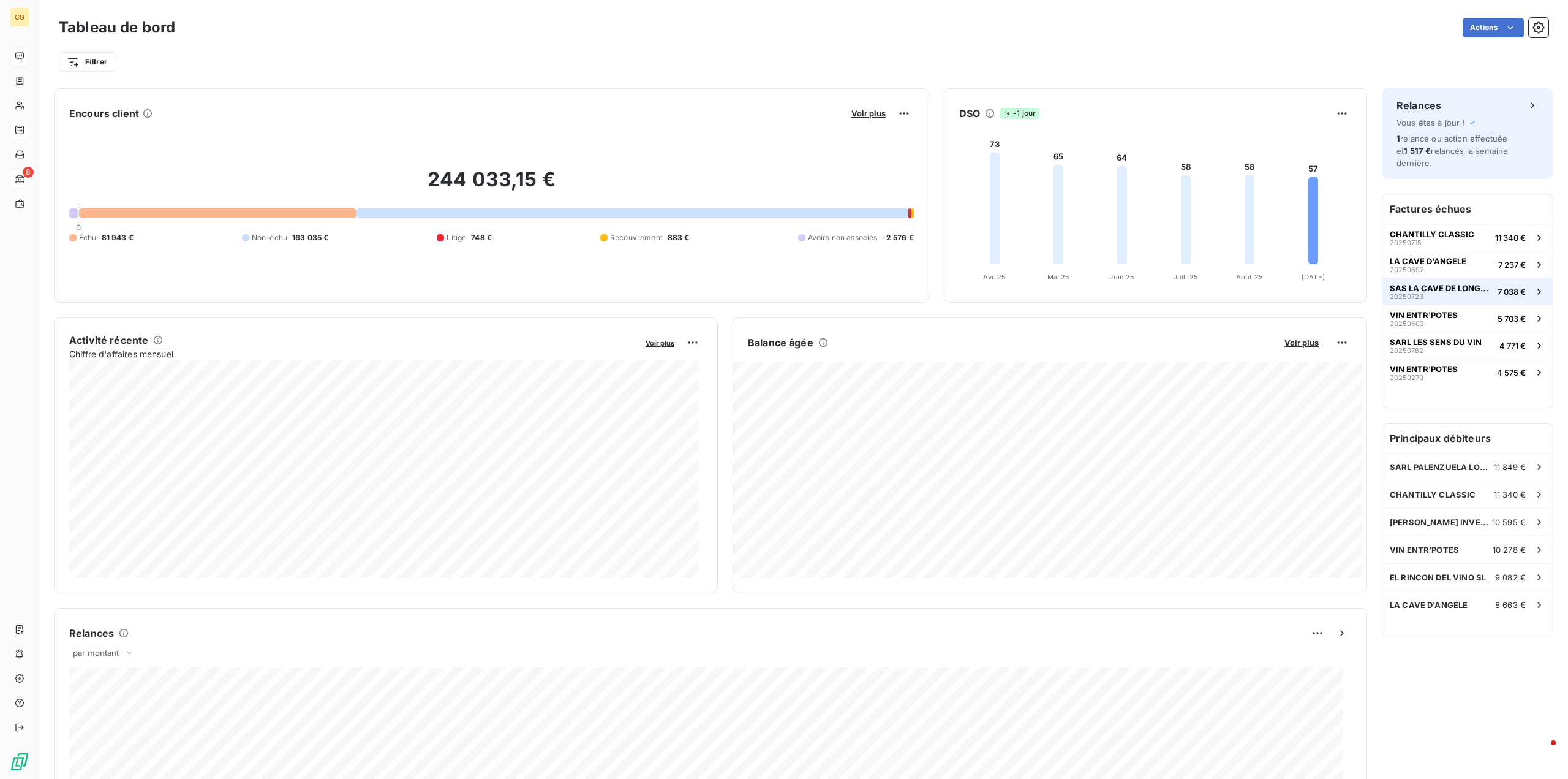
click at [1414, 283] on span "SAS LA CAVE DE LONGCHAMP" at bounding box center [1441, 288] width 103 height 10
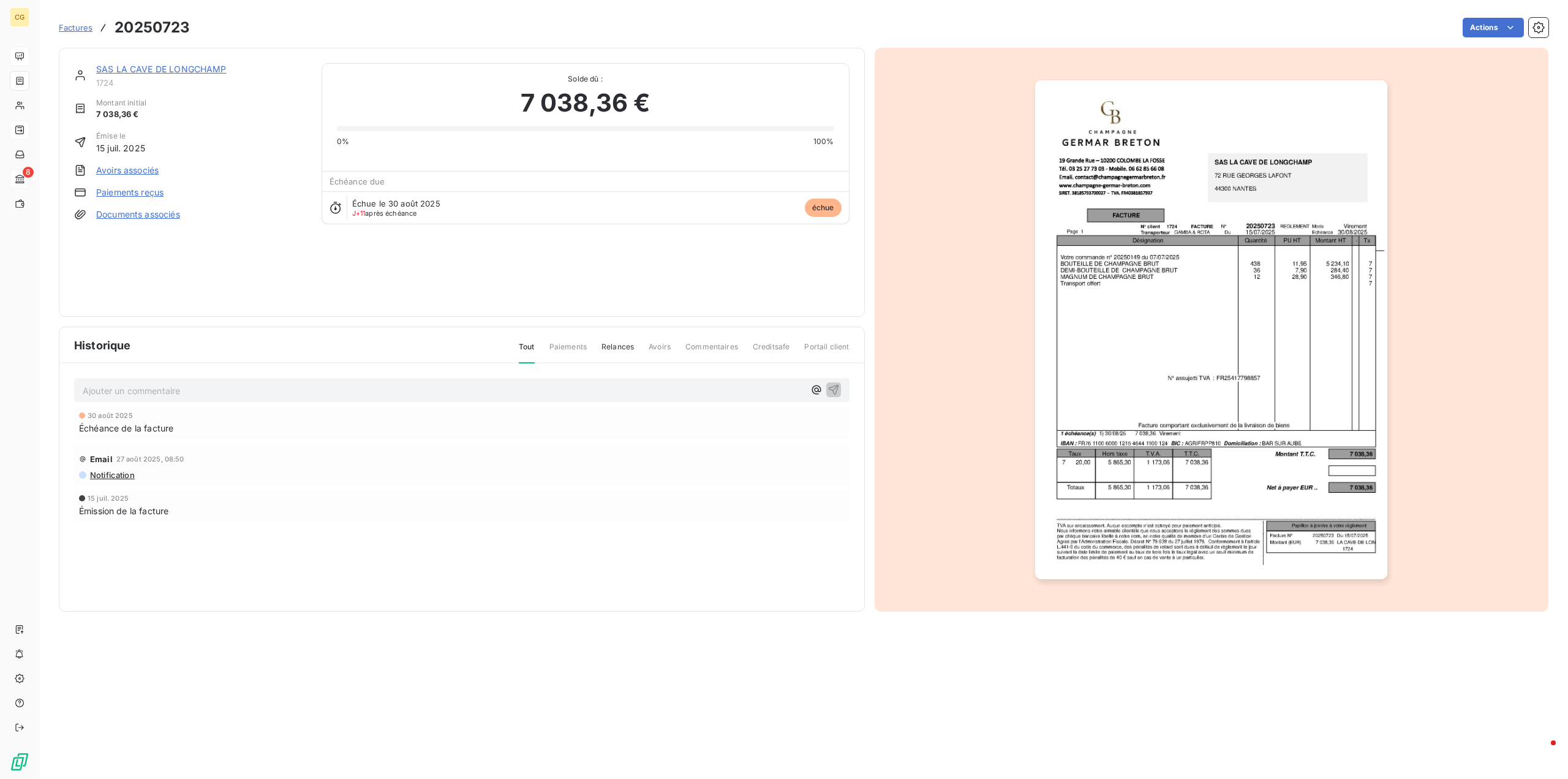
click at [142, 70] on link "SAS LA CAVE DE LONGCHAMP" at bounding box center [162, 69] width 131 height 10
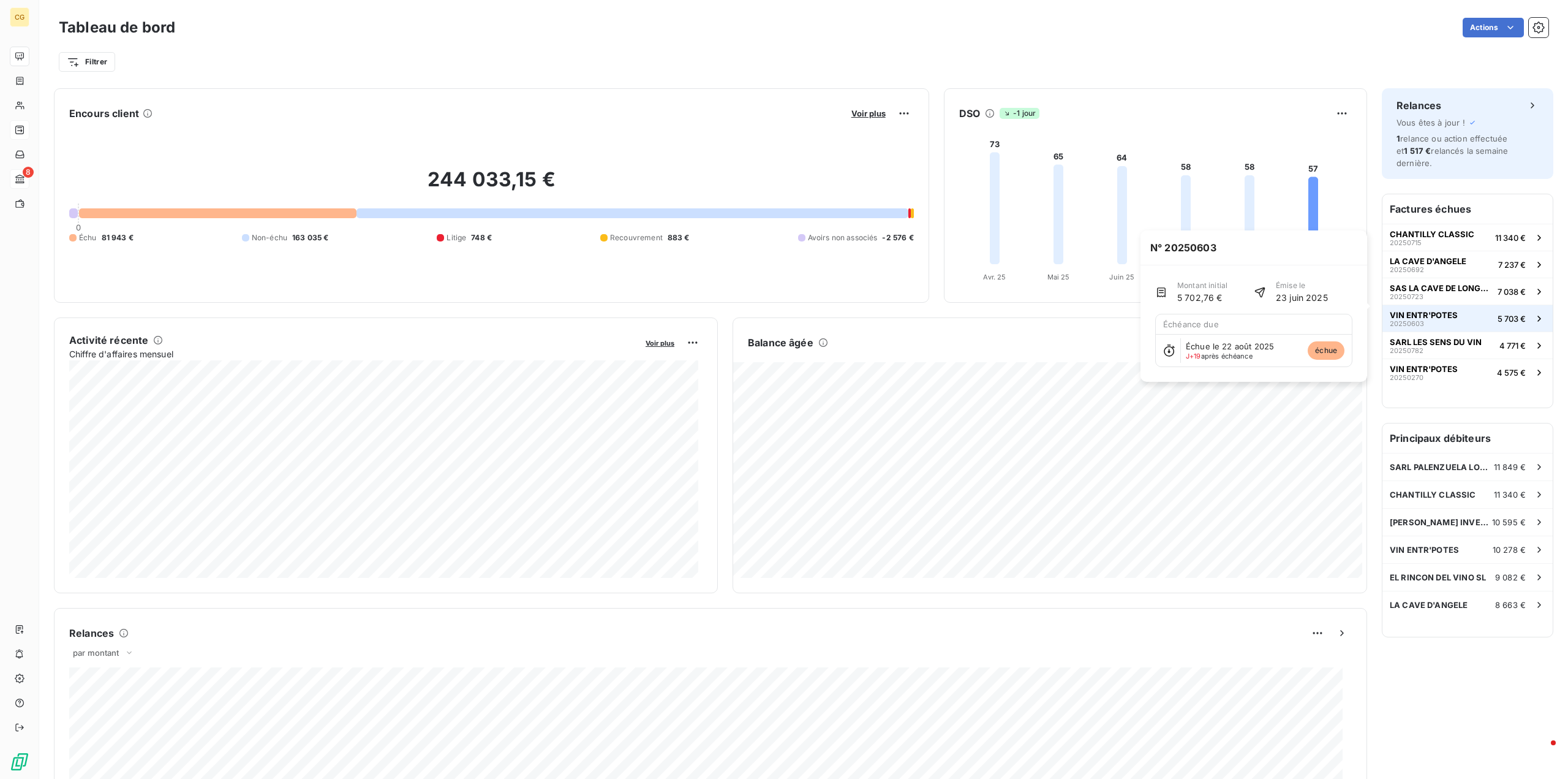
click at [1417, 310] on span "VIN ENTR'POTES" at bounding box center [1424, 315] width 68 height 10
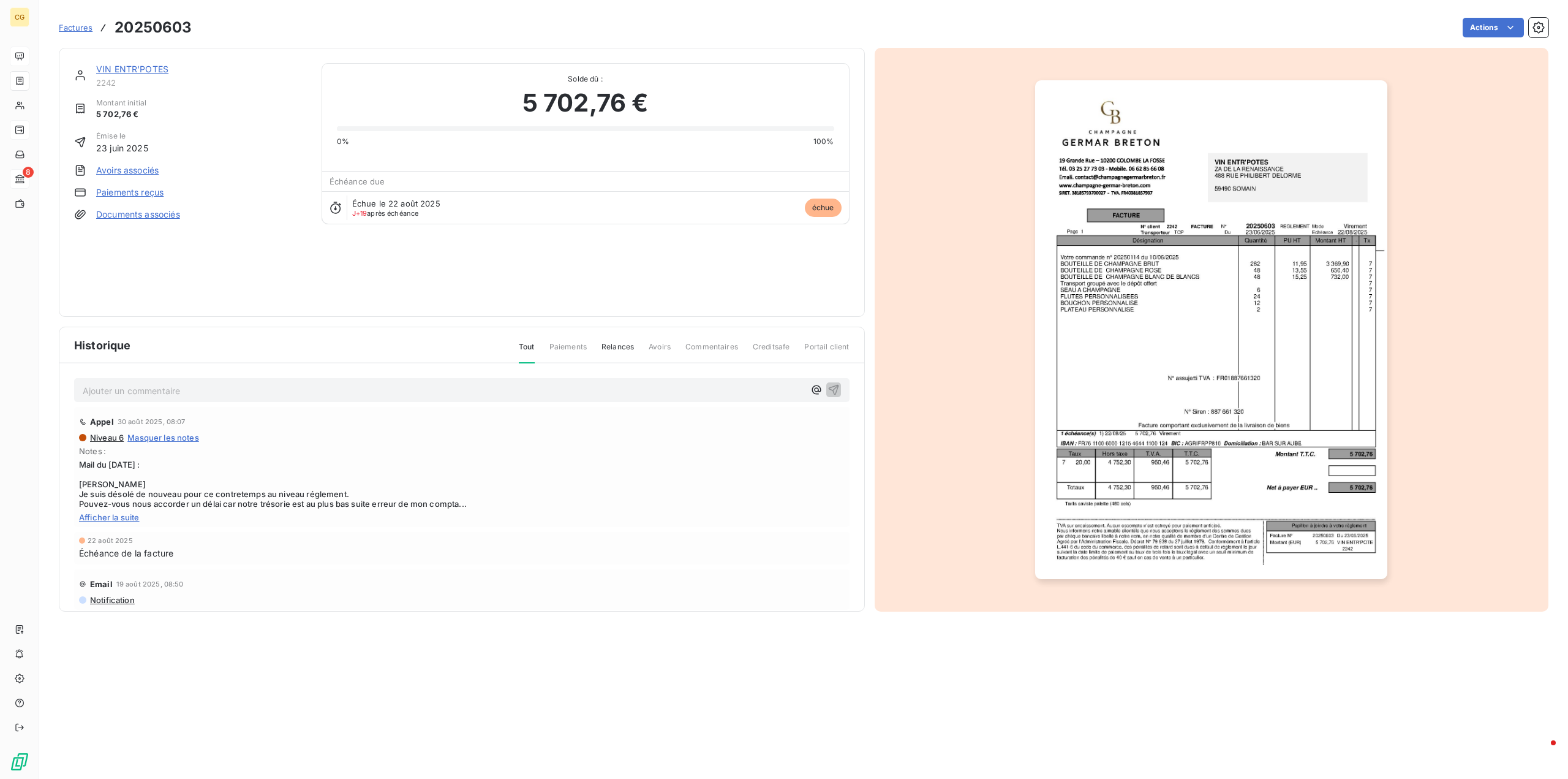
click at [142, 68] on link "VIN ENTR'POTES" at bounding box center [132, 69] width 72 height 10
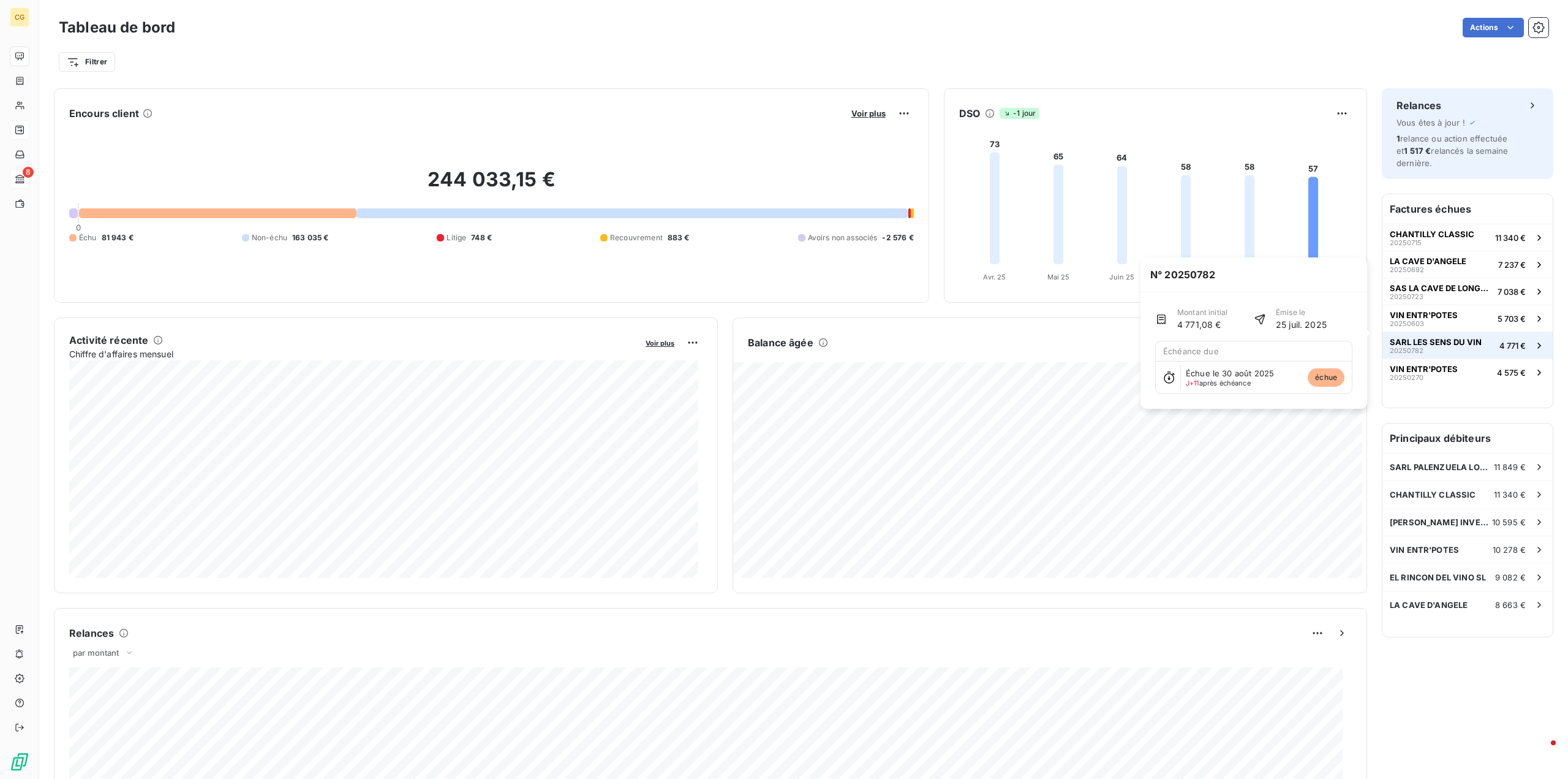
click at [1443, 337] on span "SARL LES SENS DU VIN" at bounding box center [1436, 341] width 92 height 10
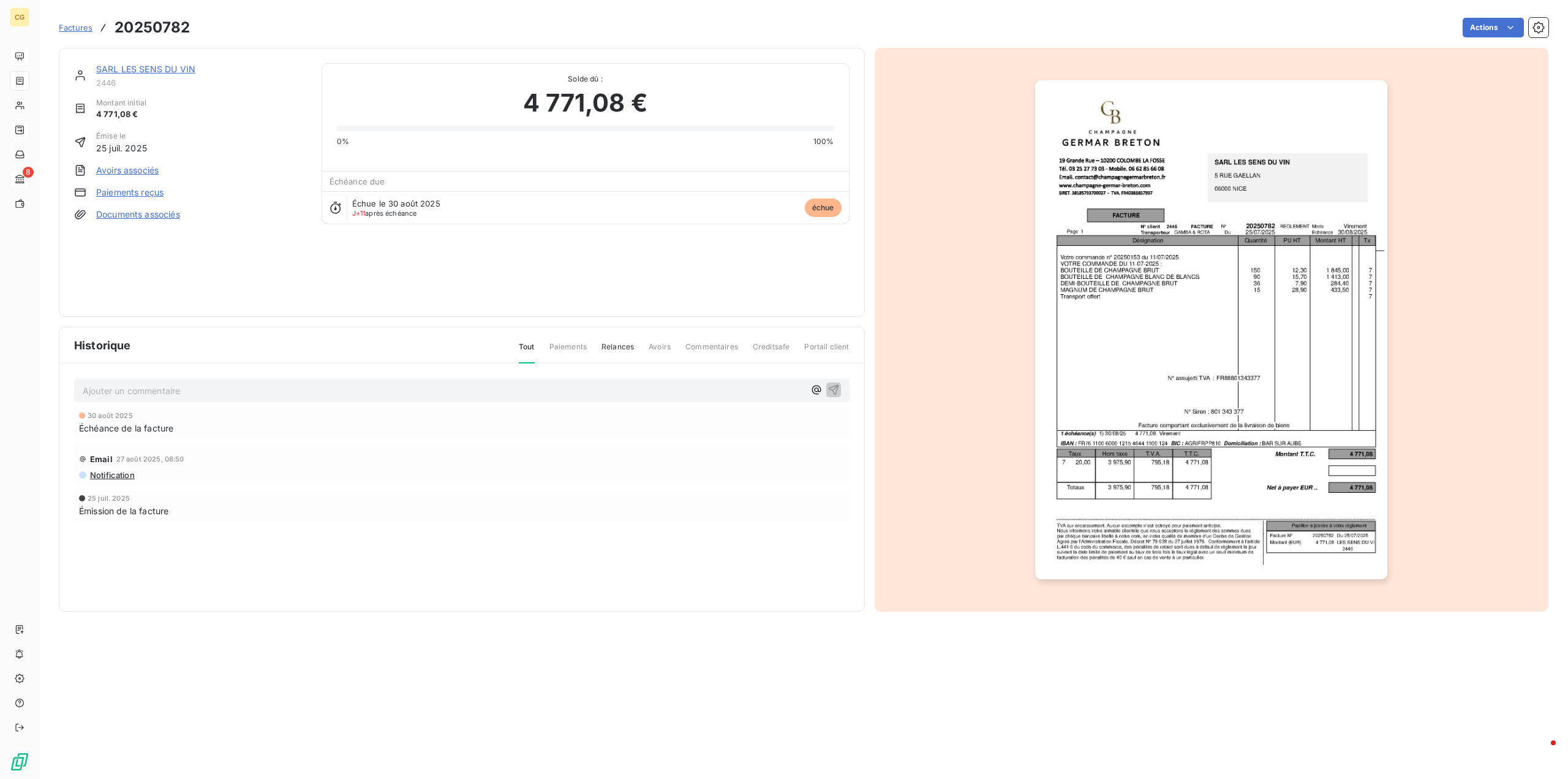
click at [181, 70] on link "SARL LES SENS DU VIN" at bounding box center [146, 69] width 99 height 10
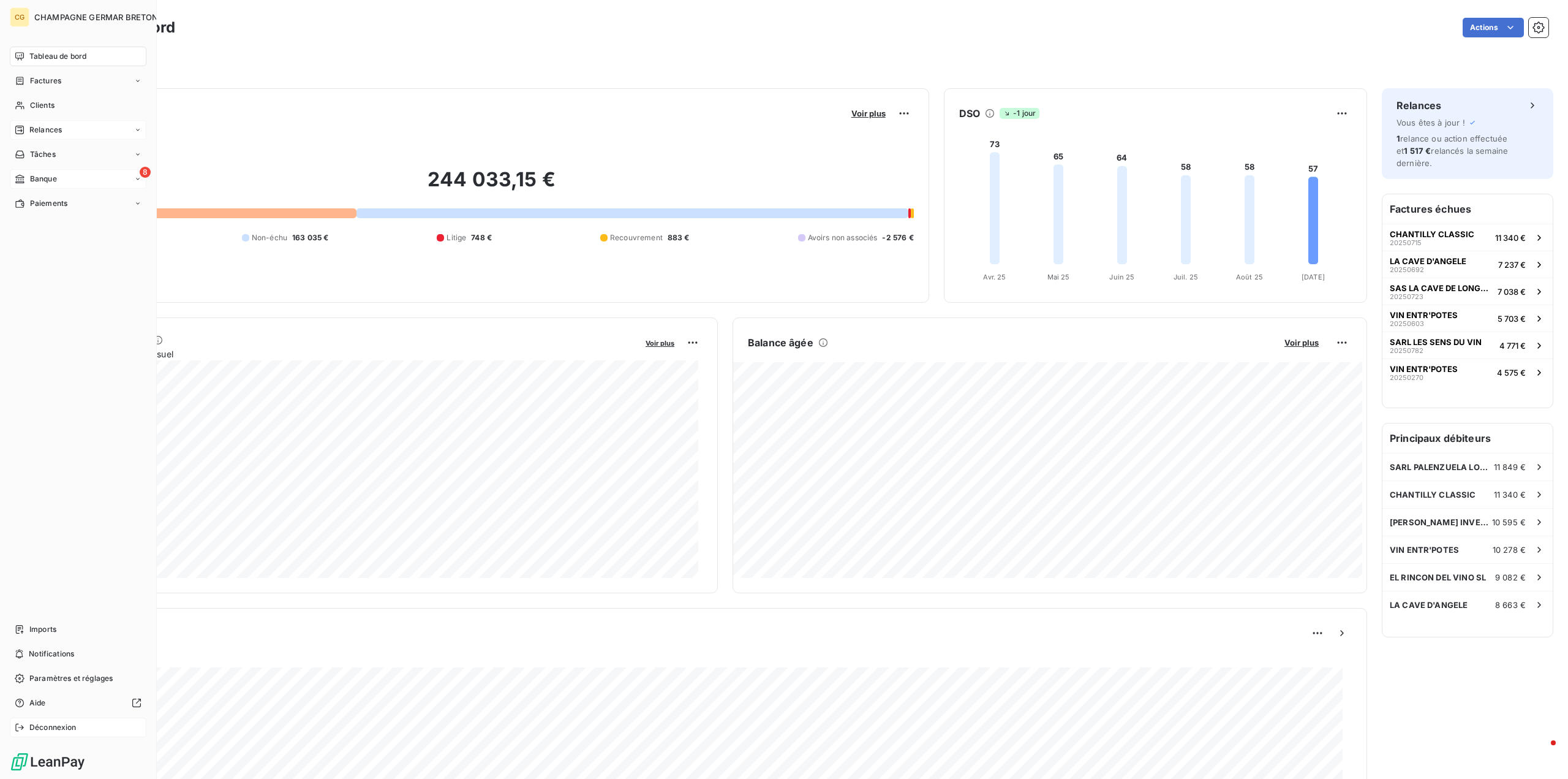
click at [47, 726] on span "Déconnexion" at bounding box center [53, 727] width 47 height 11
